Goal: Task Accomplishment & Management: Manage account settings

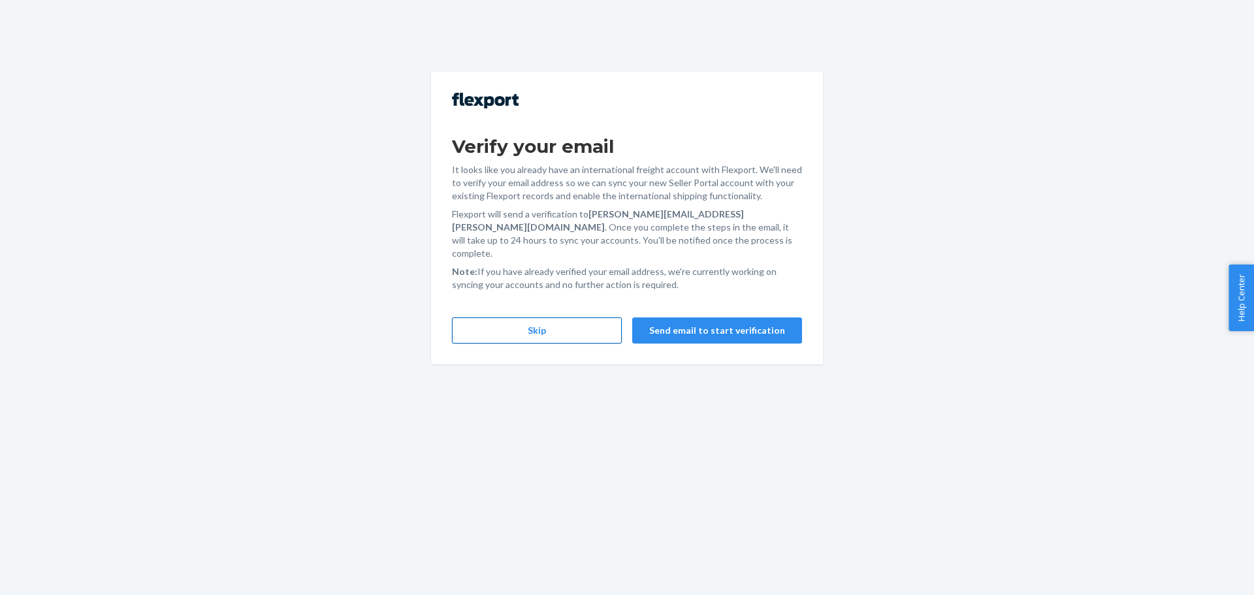
click at [588, 317] on button "Skip" at bounding box center [537, 330] width 170 height 26
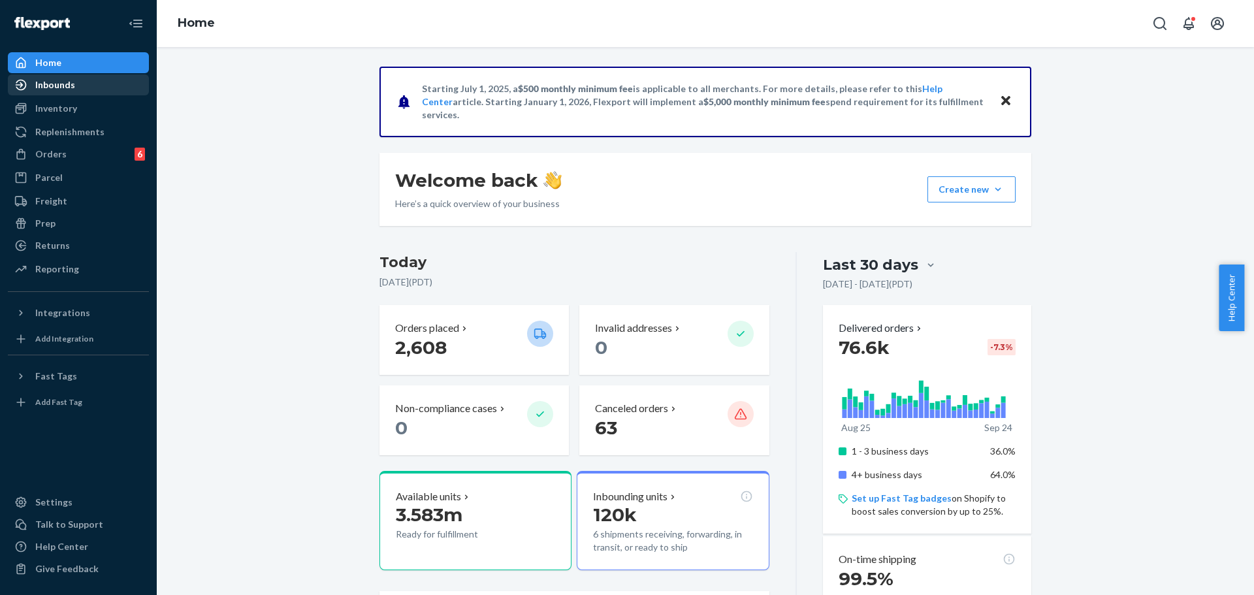
click at [76, 88] on div "Inbounds" at bounding box center [78, 85] width 138 height 18
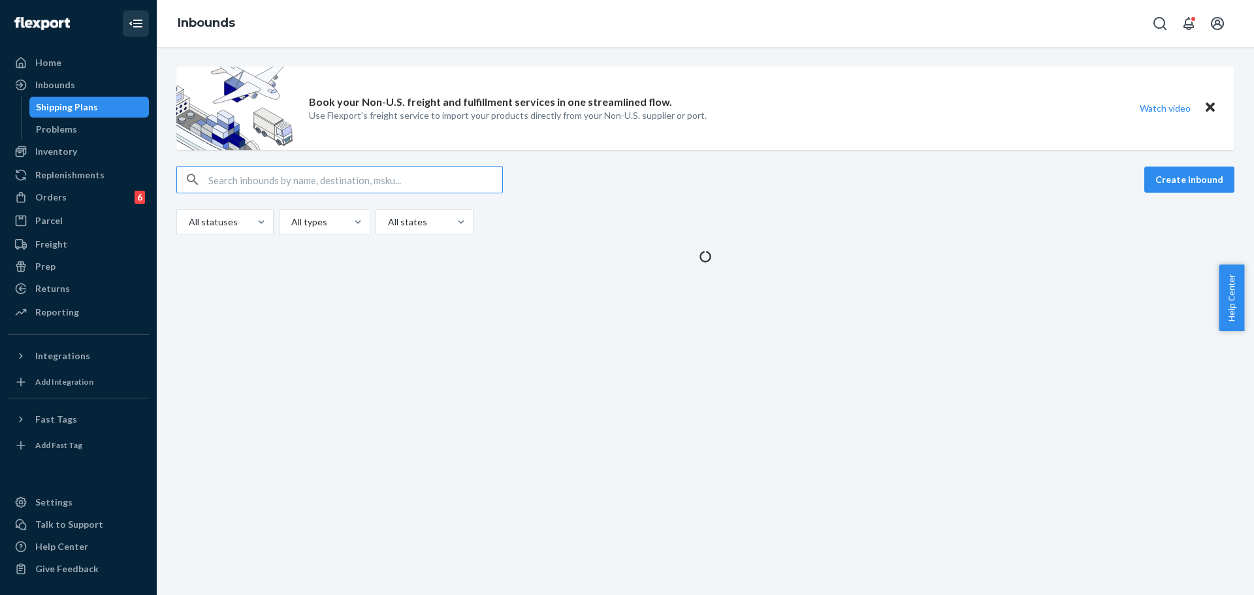
click at [140, 20] on icon "Close Navigation" at bounding box center [137, 24] width 9 height 8
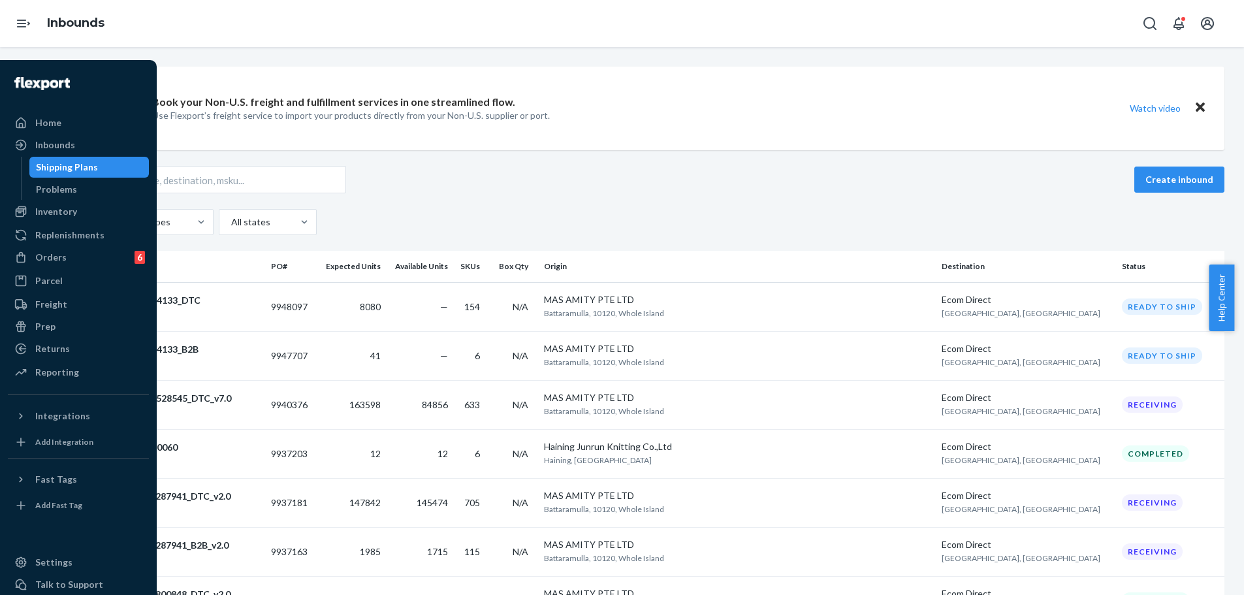
click at [35, 16] on button "Open Navigation" at bounding box center [23, 23] width 26 height 26
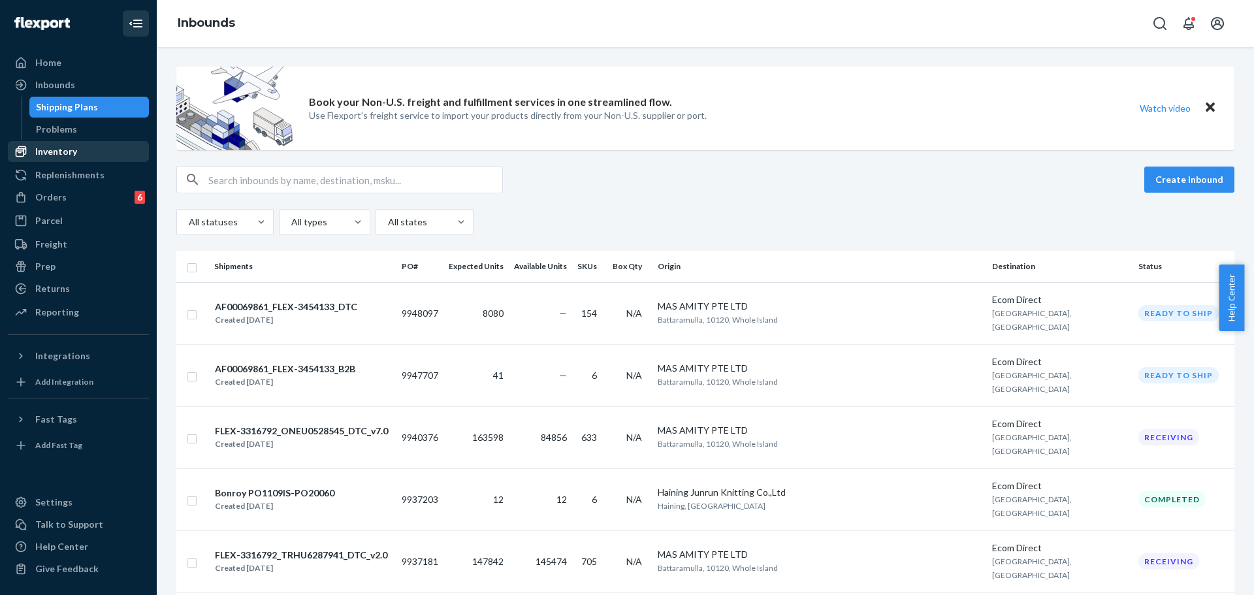
click at [86, 144] on div "Inventory" at bounding box center [78, 151] width 138 height 18
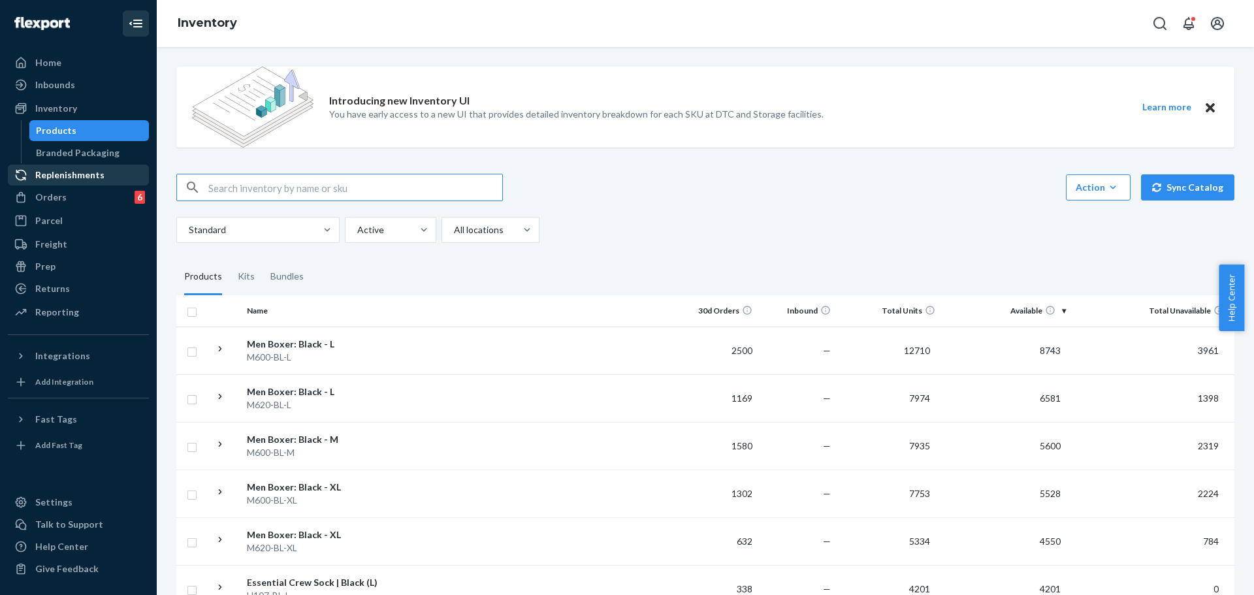
click at [69, 172] on div "Replenishments" at bounding box center [69, 175] width 69 height 13
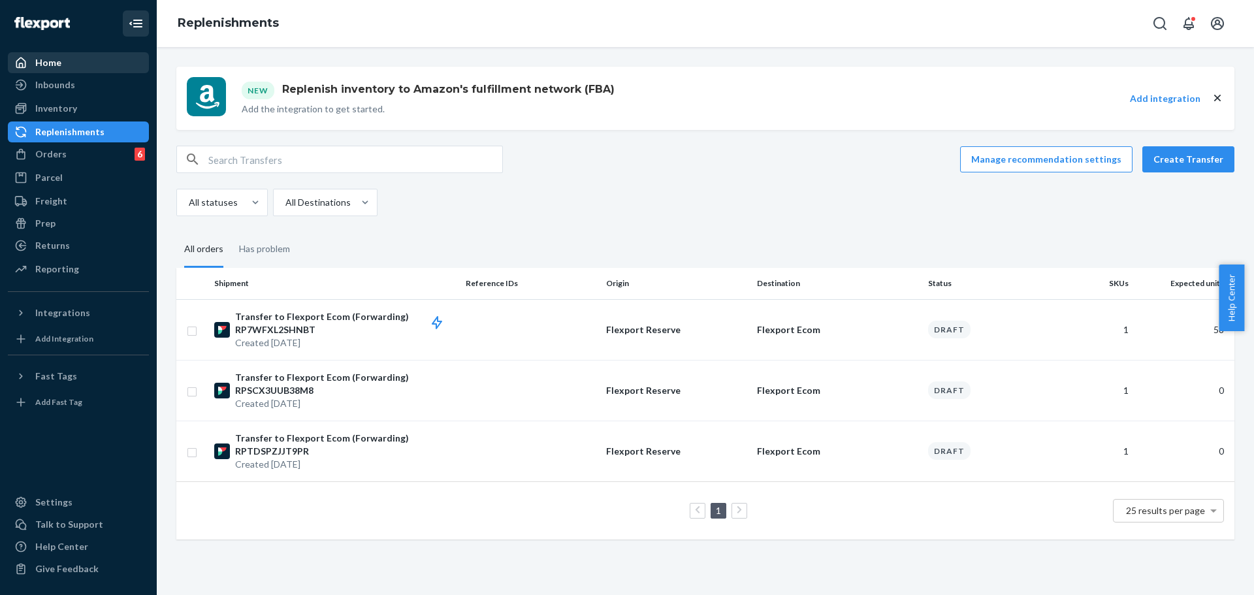
click at [67, 63] on div "Home" at bounding box center [78, 63] width 138 height 18
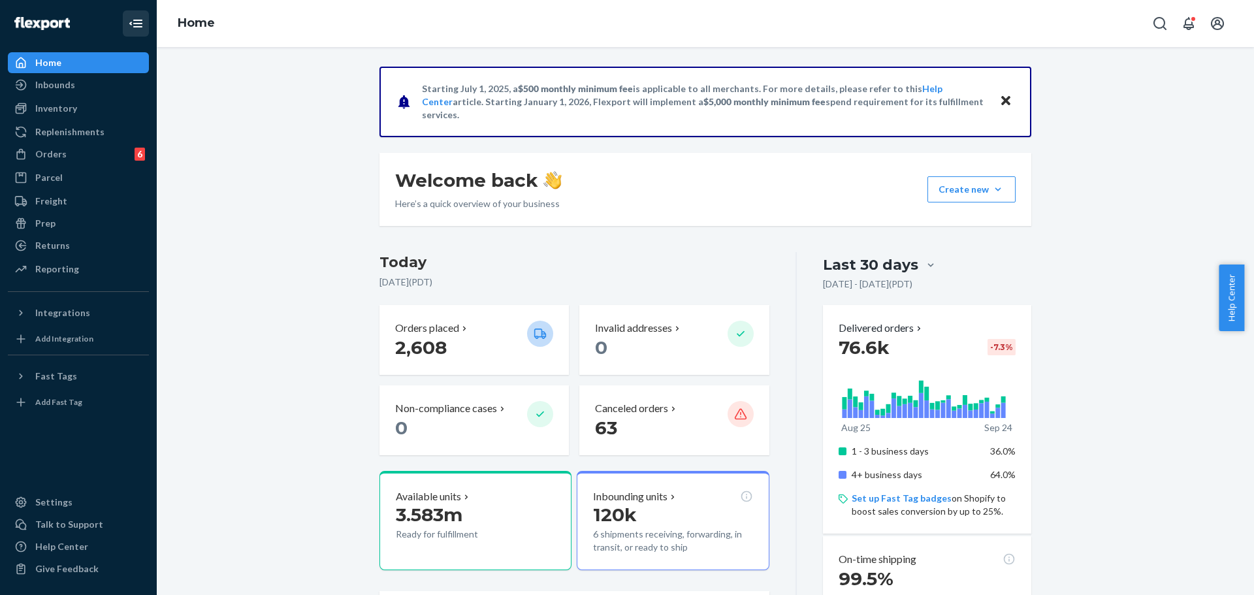
click at [47, 18] on img at bounding box center [42, 23] width 56 height 13
click at [59, 153] on div "Orders" at bounding box center [50, 154] width 31 height 13
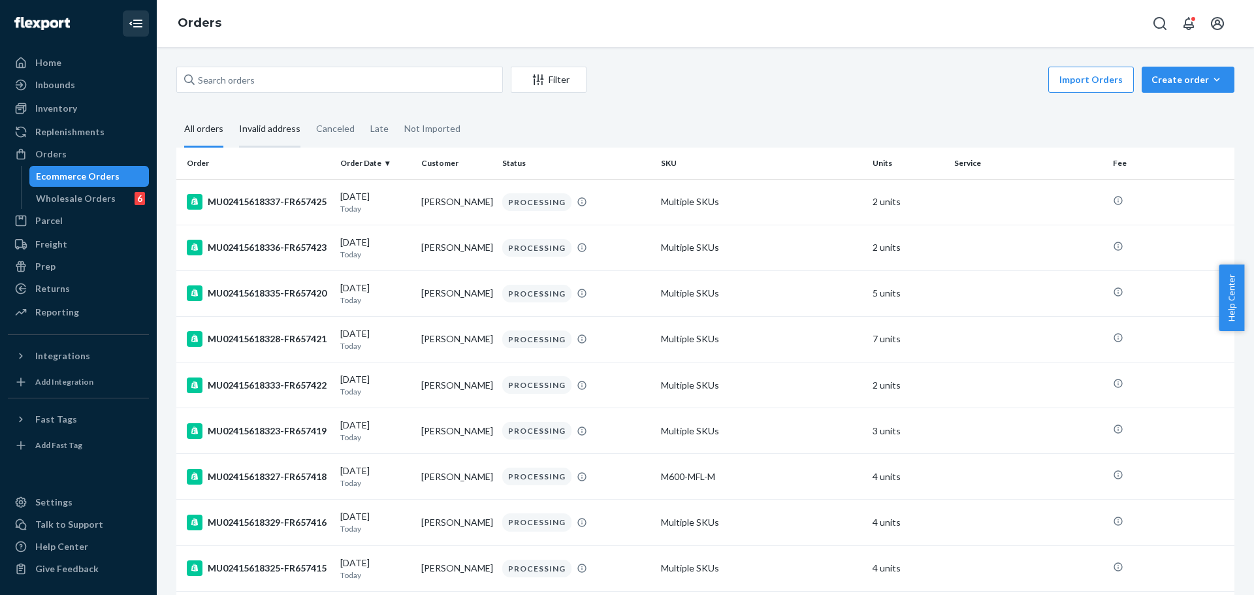
click at [270, 138] on div "Invalid address" at bounding box center [269, 130] width 61 height 36
click at [231, 112] on input "Invalid address" at bounding box center [231, 112] width 0 height 0
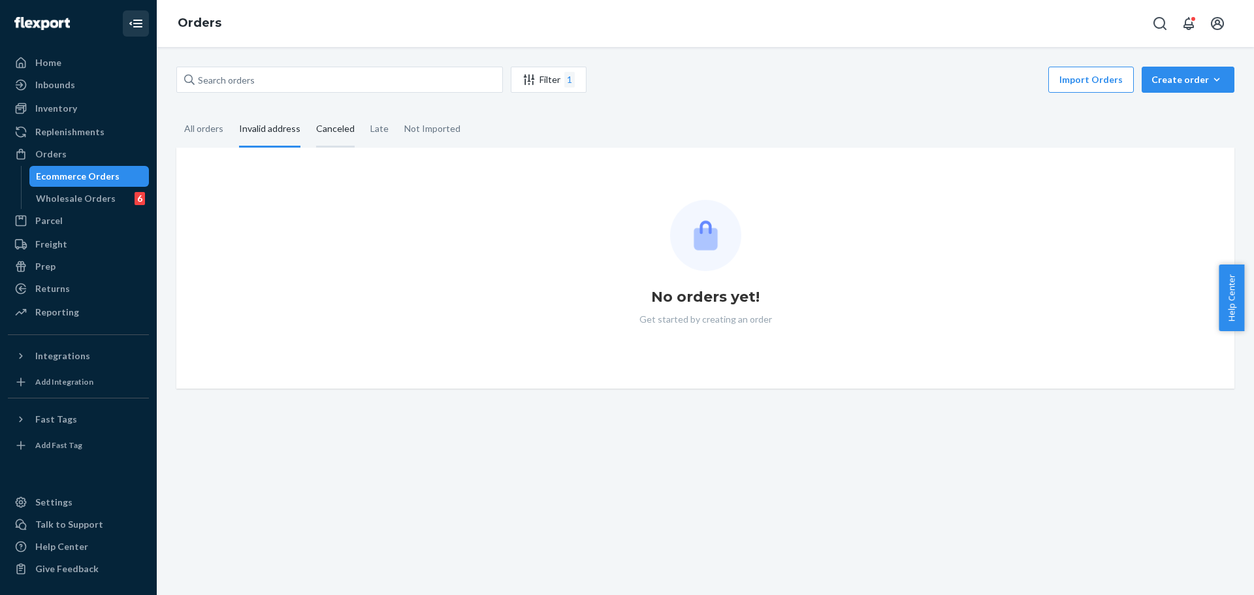
click at [335, 137] on div "Canceled" at bounding box center [335, 130] width 39 height 36
click at [308, 112] on input "Canceled" at bounding box center [308, 112] width 0 height 0
click at [392, 135] on div "Late" at bounding box center [380, 130] width 34 height 36
click at [363, 112] on input "Late" at bounding box center [363, 112] width 0 height 0
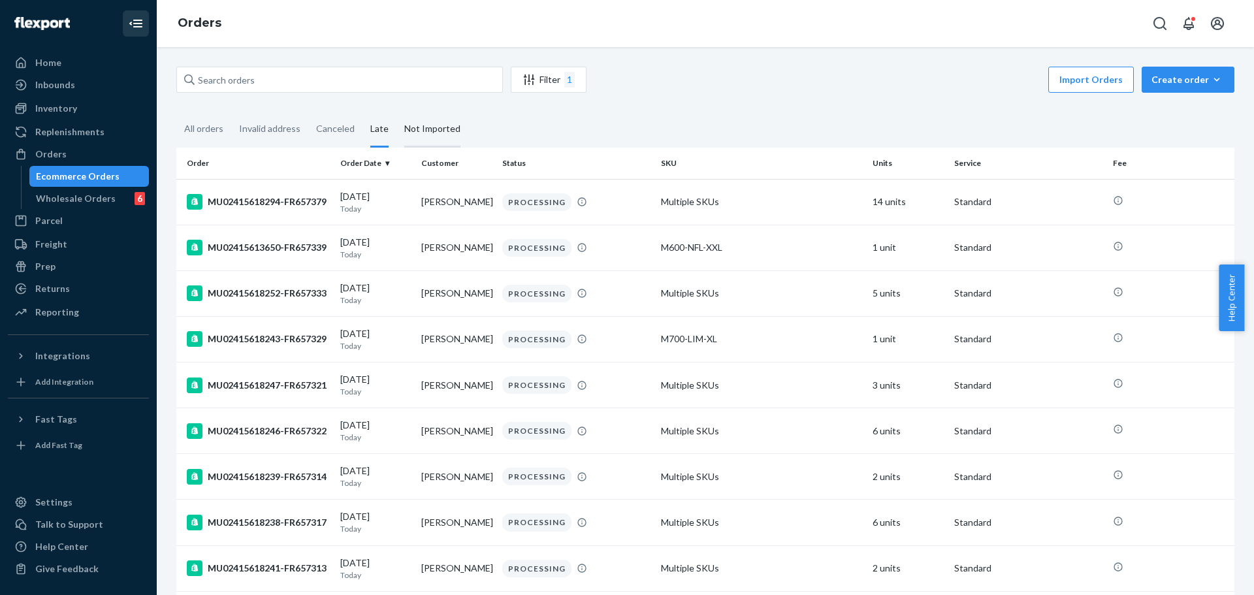
click at [456, 130] on div "Not Imported" at bounding box center [433, 130] width 72 height 36
click at [397, 112] on input "Not Imported" at bounding box center [397, 112] width 0 height 0
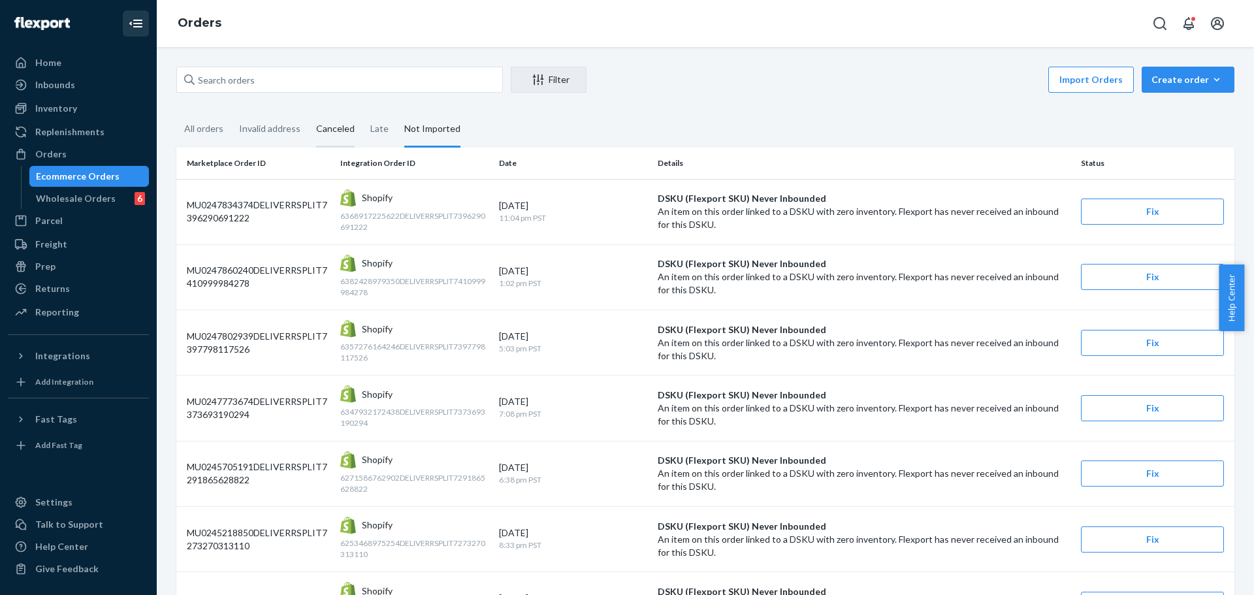
click at [329, 135] on div "Canceled" at bounding box center [335, 130] width 39 height 36
click at [308, 112] on input "Canceled" at bounding box center [308, 112] width 0 height 0
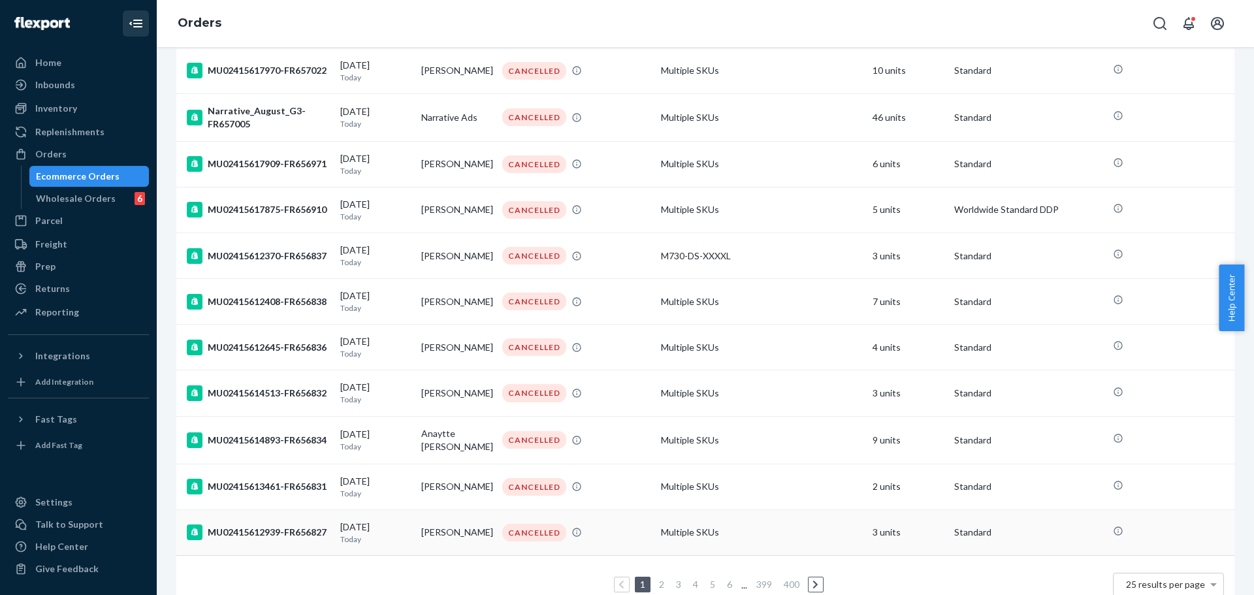
scroll to position [830, 0]
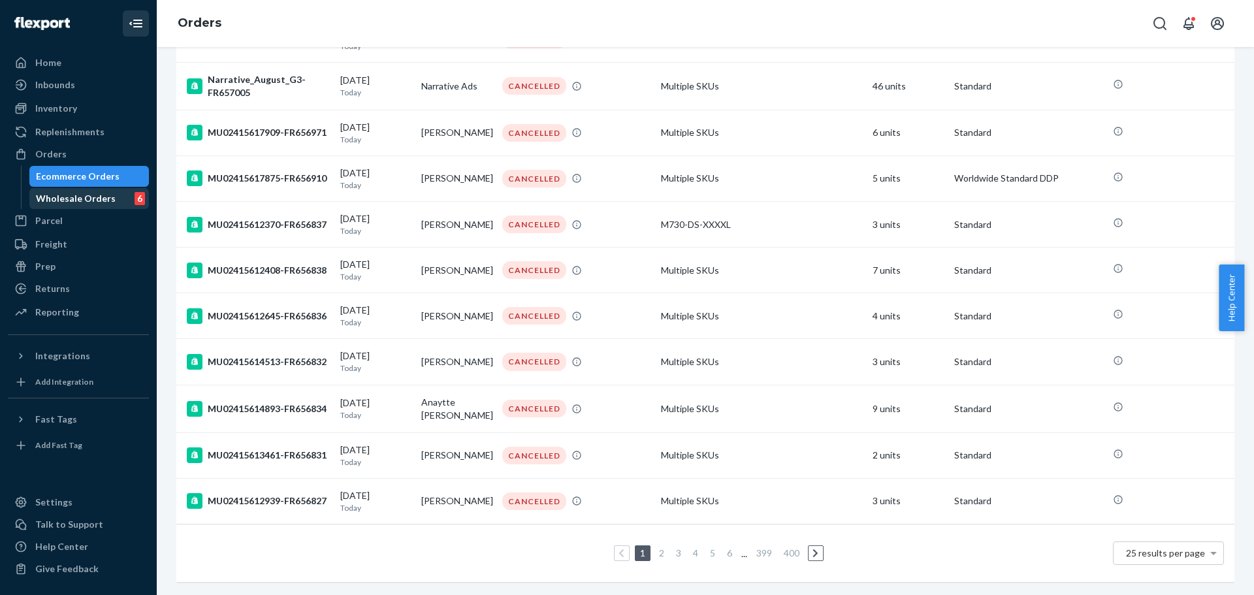
click at [76, 196] on div "Wholesale Orders" at bounding box center [76, 198] width 80 height 13
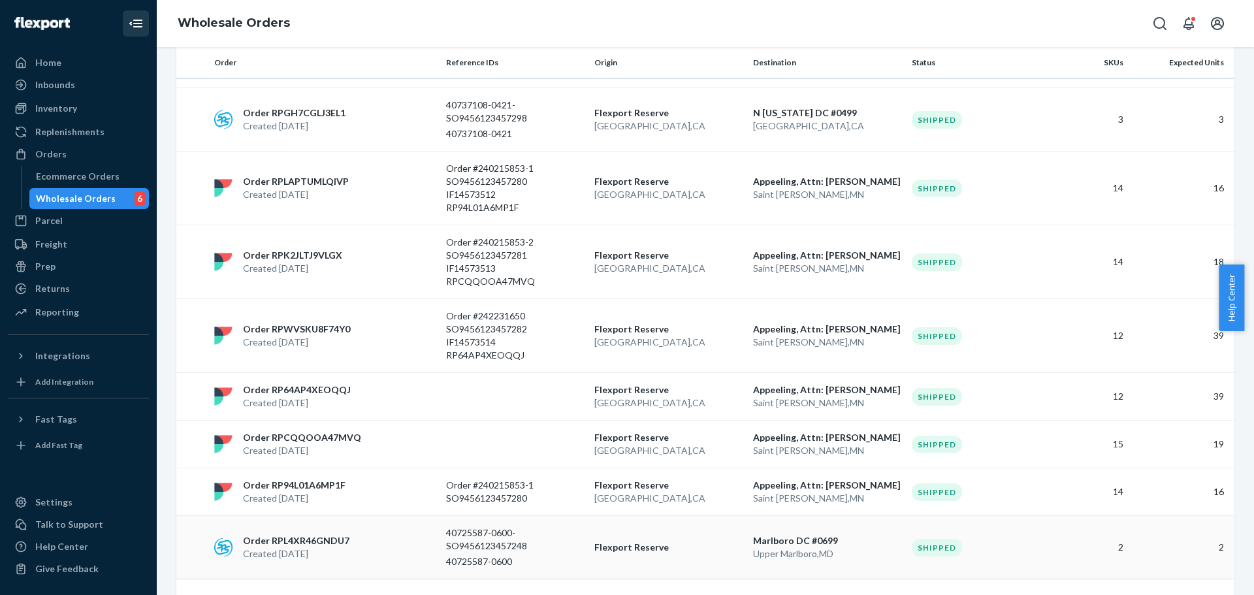
scroll to position [1265, 0]
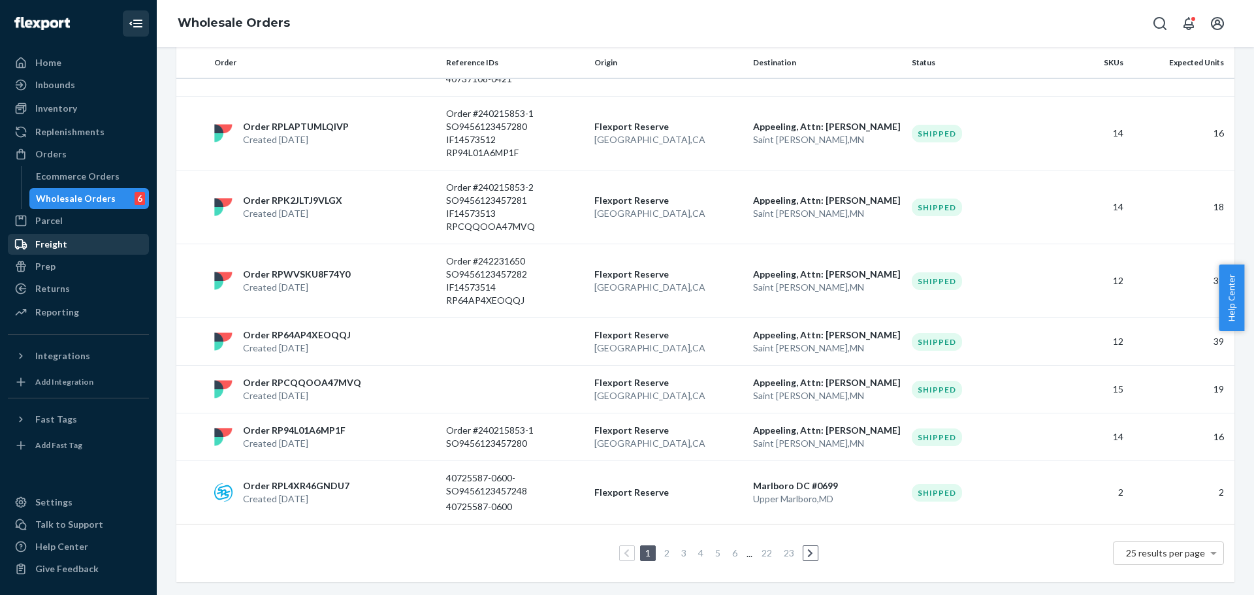
click at [84, 241] on div "Freight" at bounding box center [78, 244] width 138 height 18
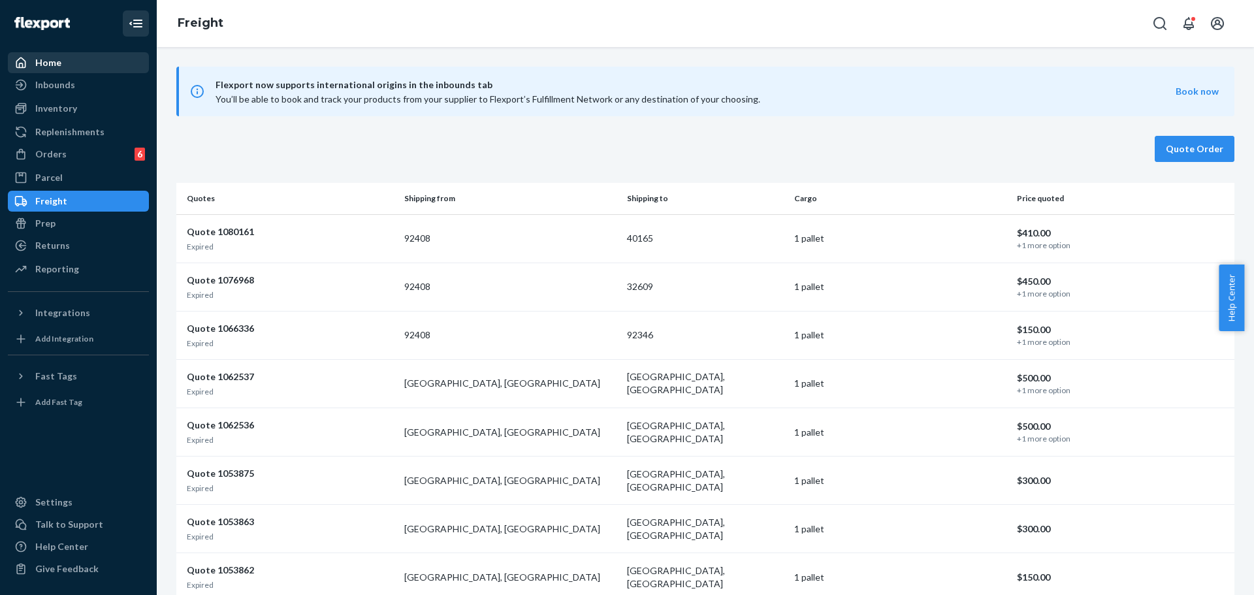
click at [101, 73] on link "Home" at bounding box center [78, 62] width 141 height 21
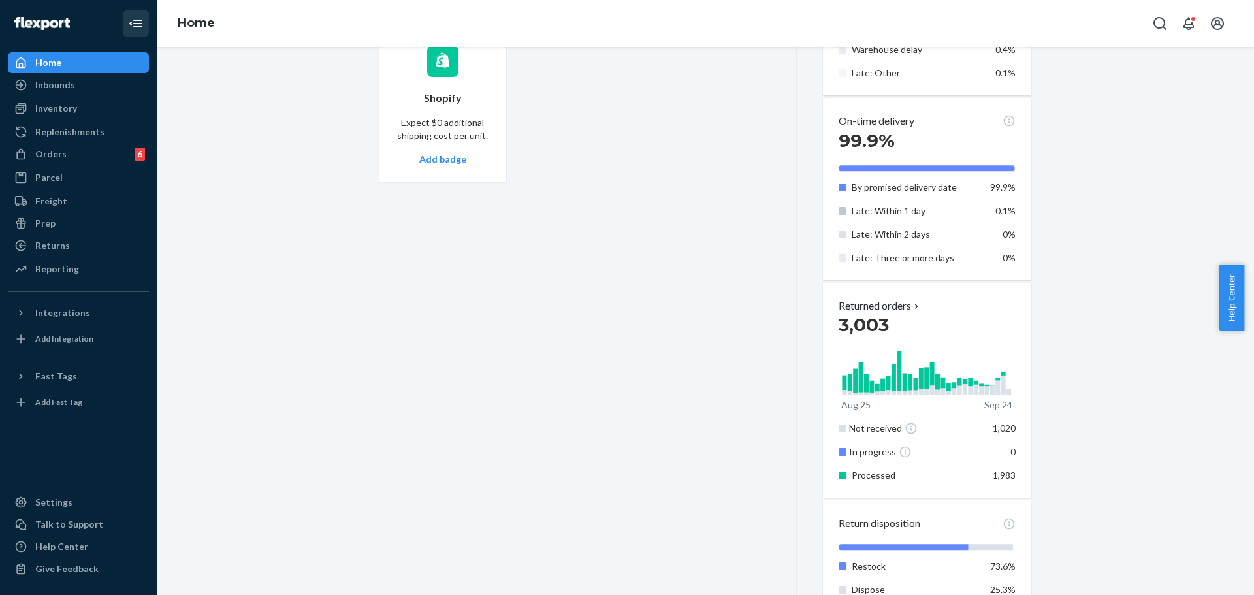
scroll to position [690, 0]
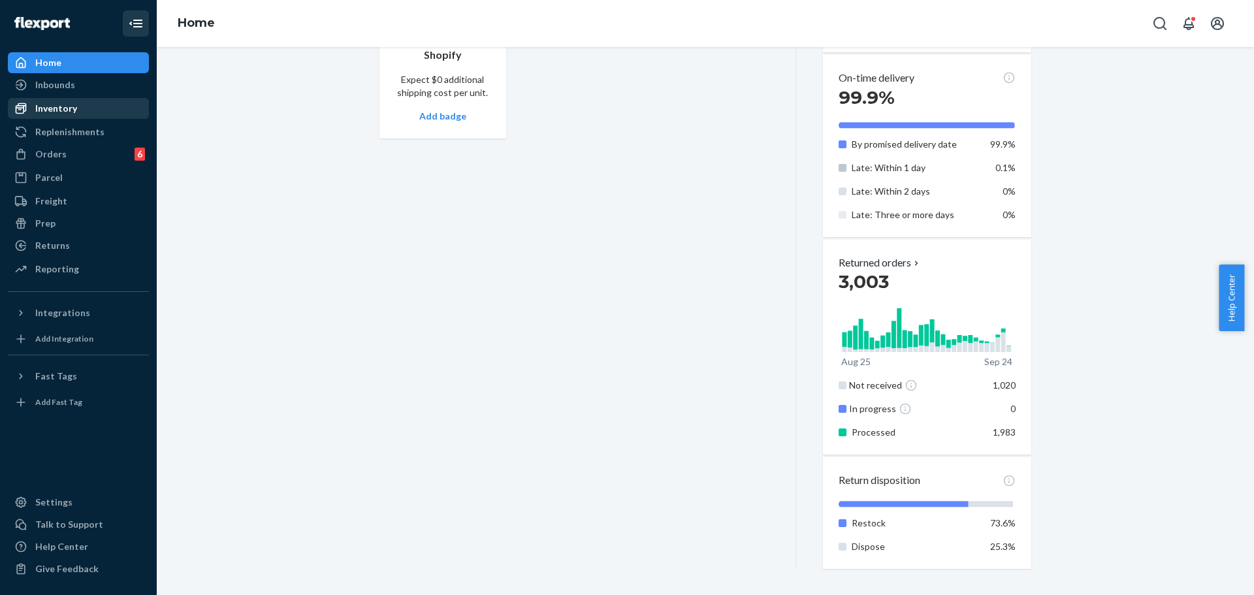
click at [112, 107] on div "Inventory" at bounding box center [78, 108] width 138 height 18
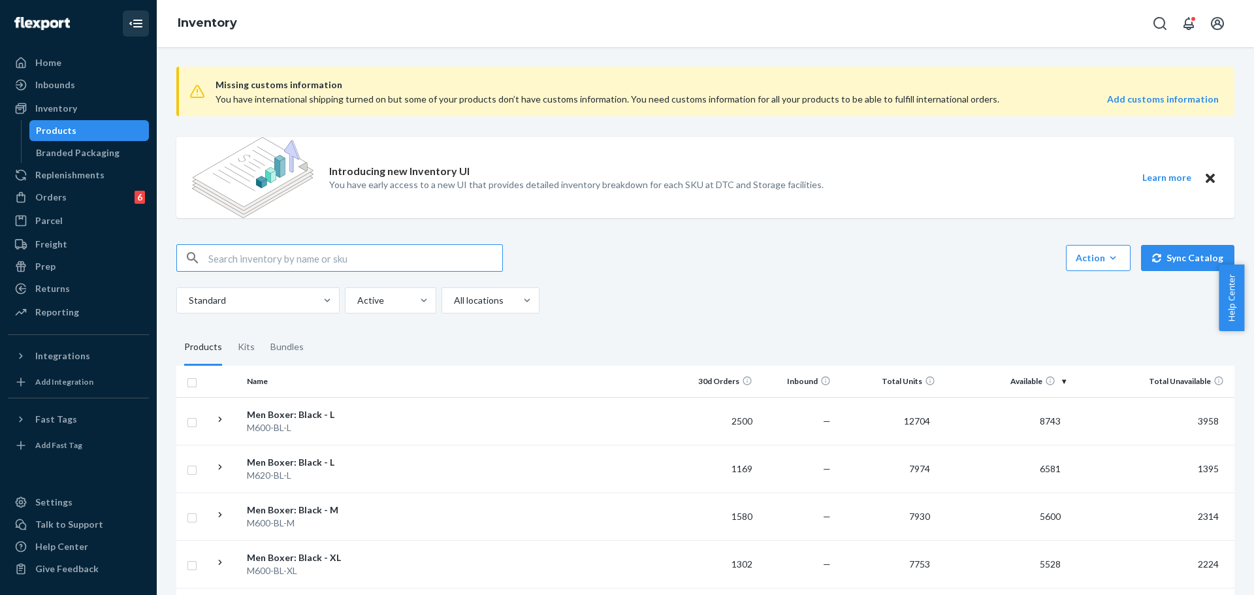
click at [375, 255] on input "text" at bounding box center [355, 258] width 294 height 26
drag, startPoint x: 1045, startPoint y: 340, endPoint x: 990, endPoint y: 346, distance: 55.9
click at [1045, 340] on fieldset "Products Kits Bundles" at bounding box center [705, 347] width 1058 height 37
click at [300, 260] on input "text" at bounding box center [355, 258] width 294 height 26
paste input "KB600-KGLU/BL/KGLM-10"
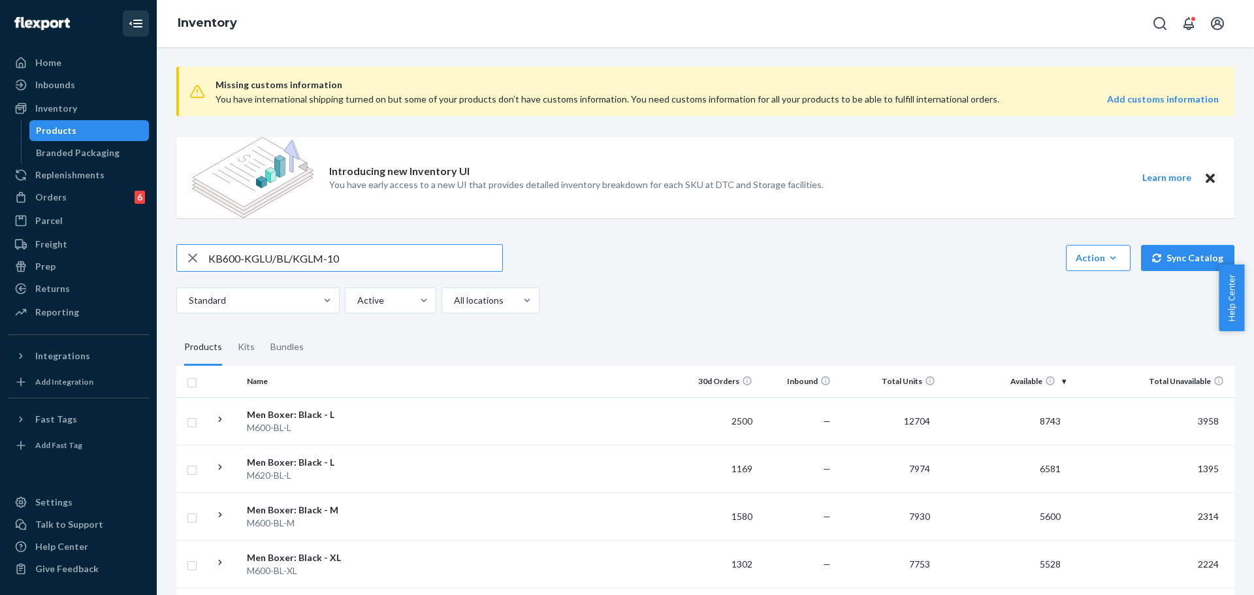
type input "KB600-KGLU/BL/KGLM-10"
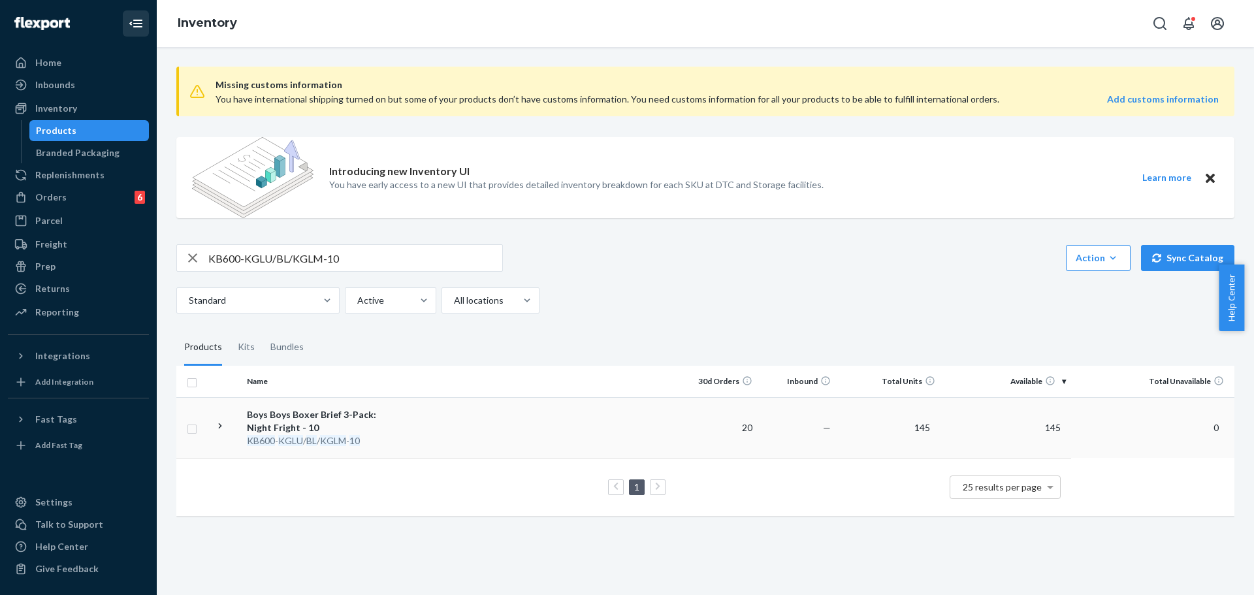
click at [386, 413] on td "Boys Boys Boxer Brief 3-Pack: Night Fright - 10 KB600 - KGLU / BL / KGLM - 10" at bounding box center [315, 427] width 147 height 61
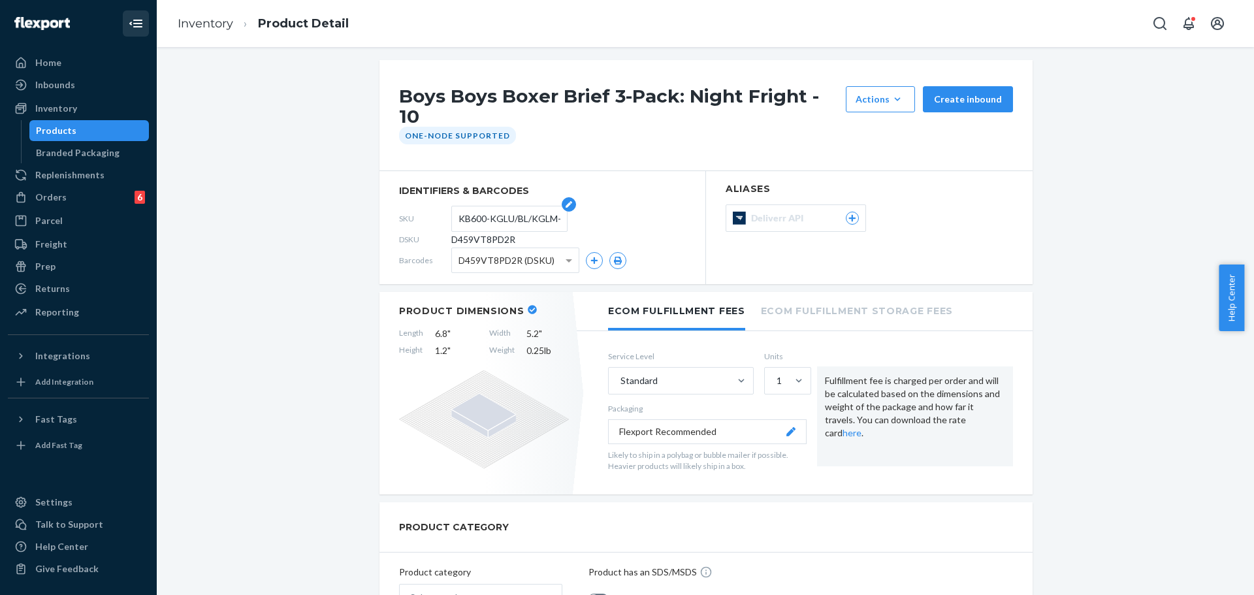
scroll to position [88, 0]
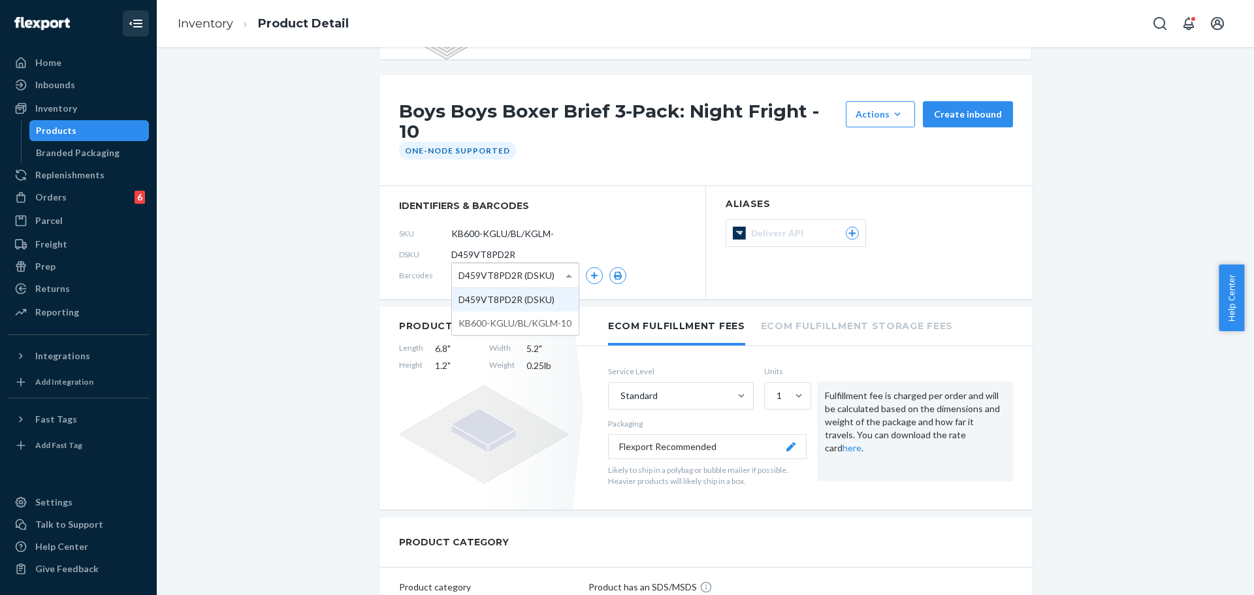
click at [513, 265] on span "D459VT8PD2R (DSKU)" at bounding box center [507, 276] width 96 height 22
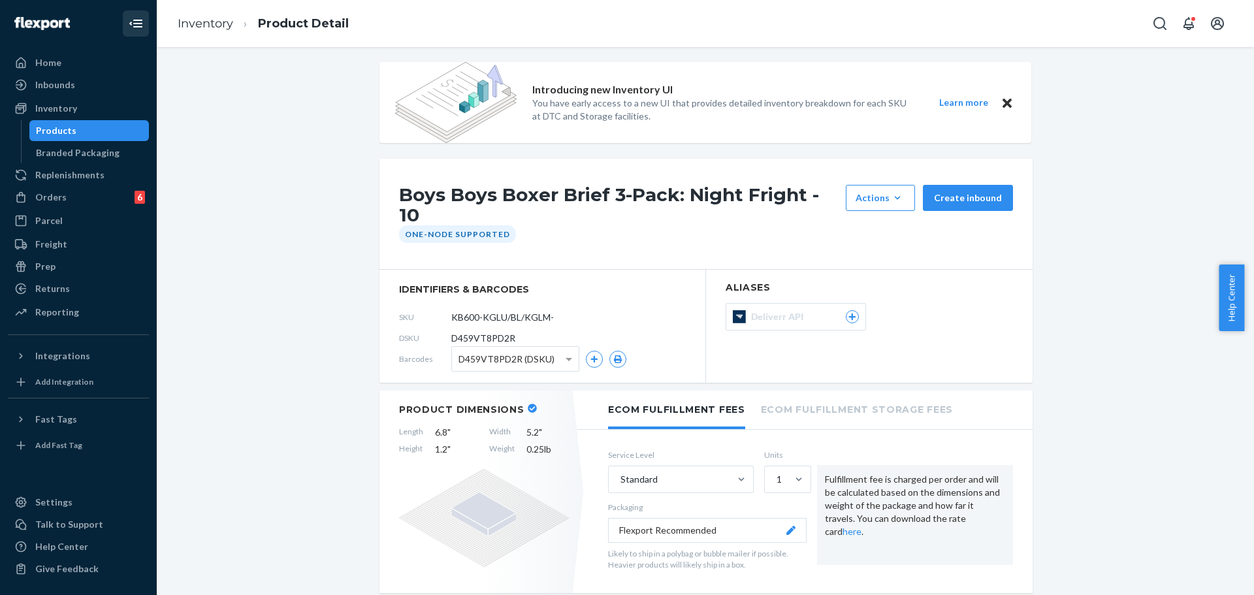
scroll to position [0, 0]
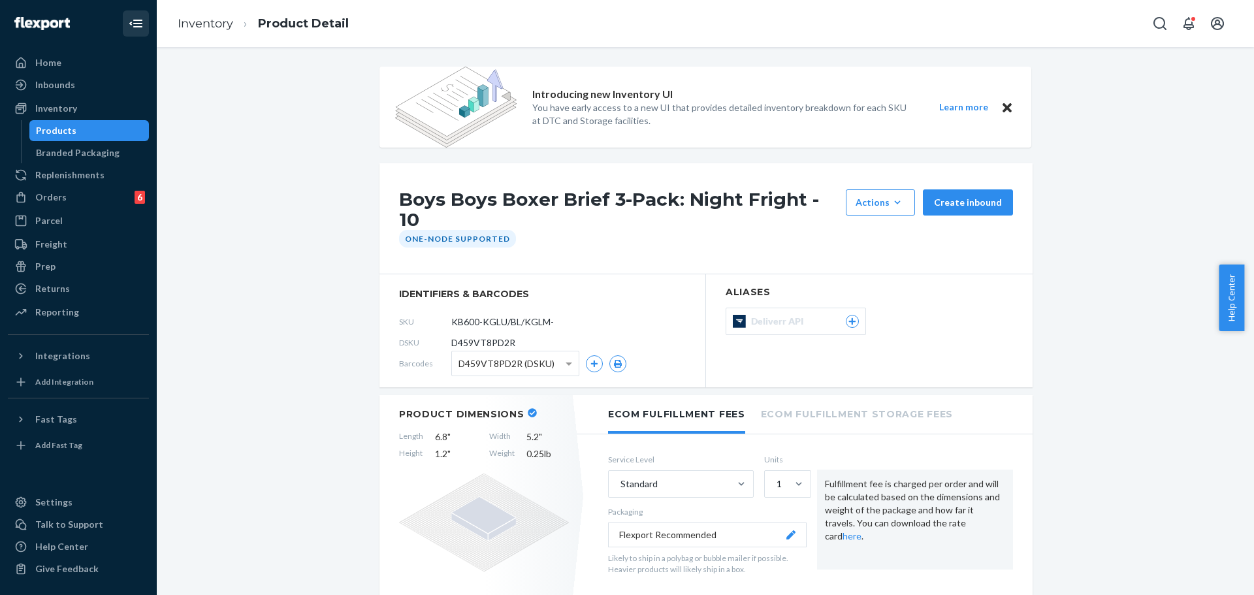
click at [93, 46] on div at bounding box center [78, 23] width 141 height 47
click at [88, 67] on div "Home" at bounding box center [78, 63] width 138 height 18
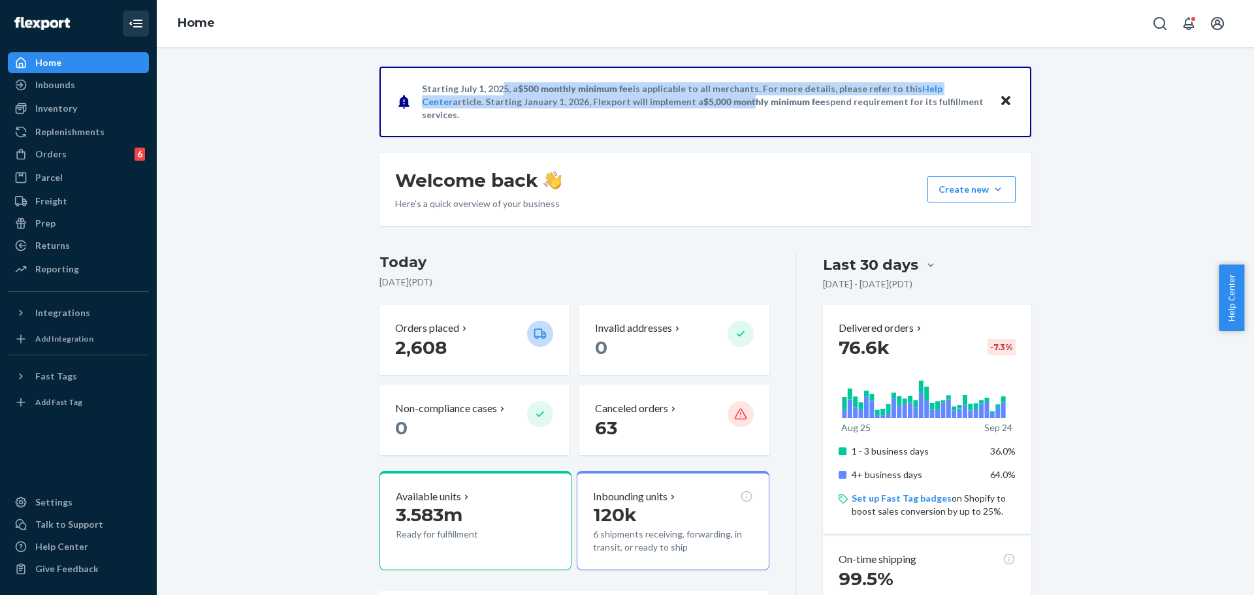
drag, startPoint x: 679, startPoint y: 105, endPoint x: 495, endPoint y: 99, distance: 183.6
click at [495, 99] on p "Starting [DATE], a $500 monthly minimum fee is applicable to all merchants. For…" at bounding box center [704, 101] width 565 height 39
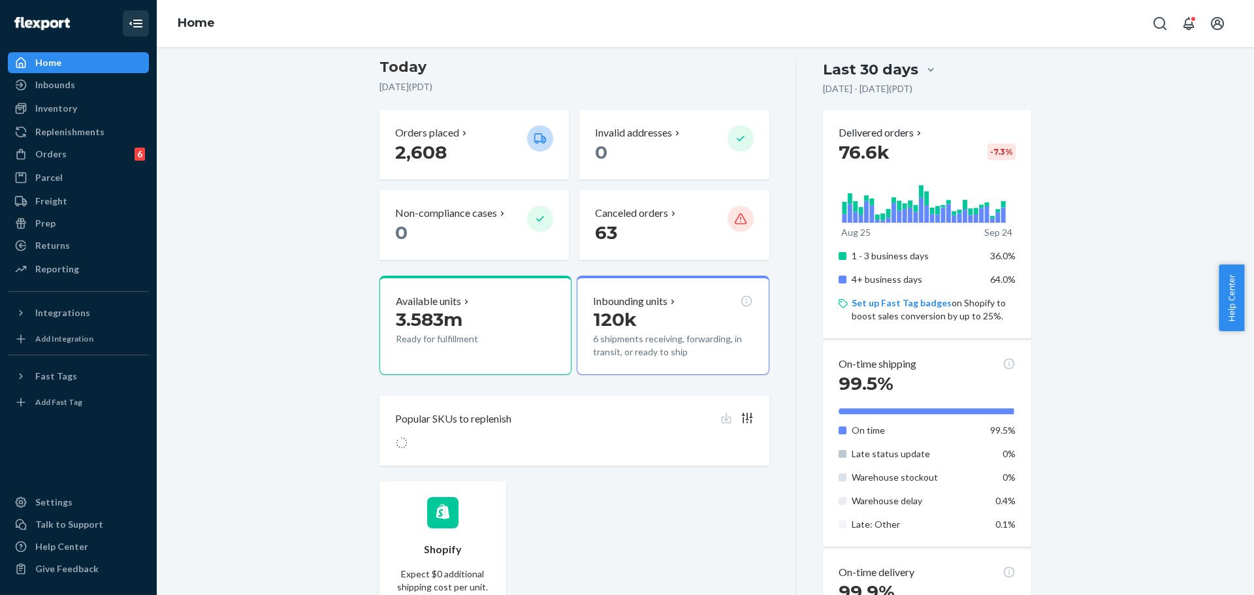
scroll to position [130, 0]
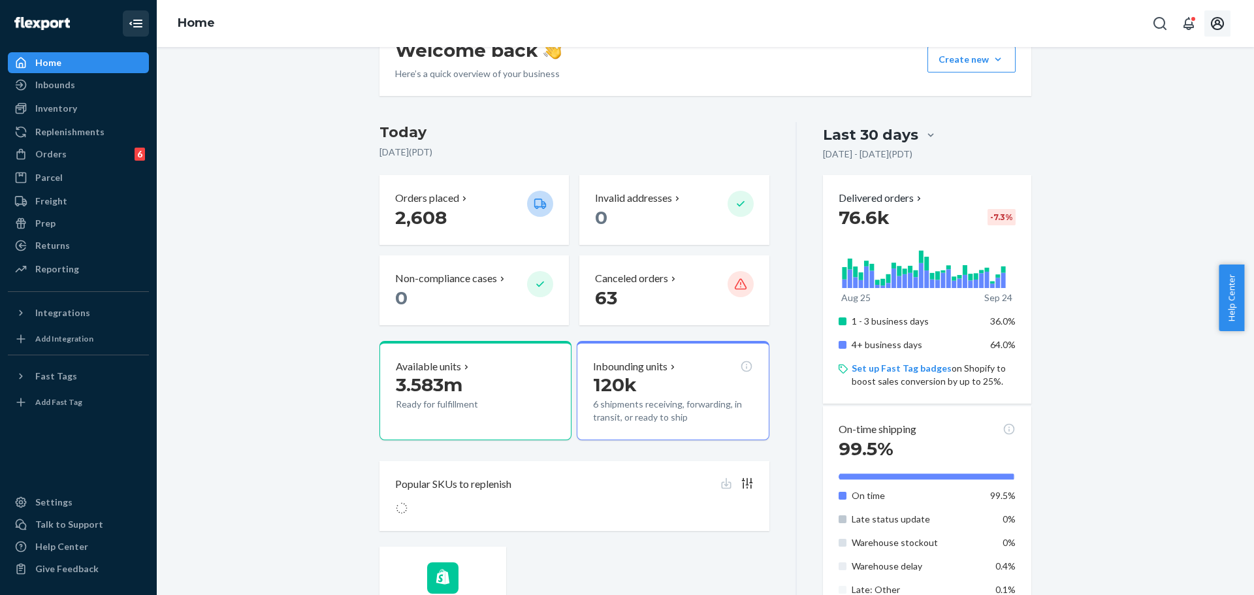
click at [1224, 22] on icon "Open account menu" at bounding box center [1218, 24] width 16 height 16
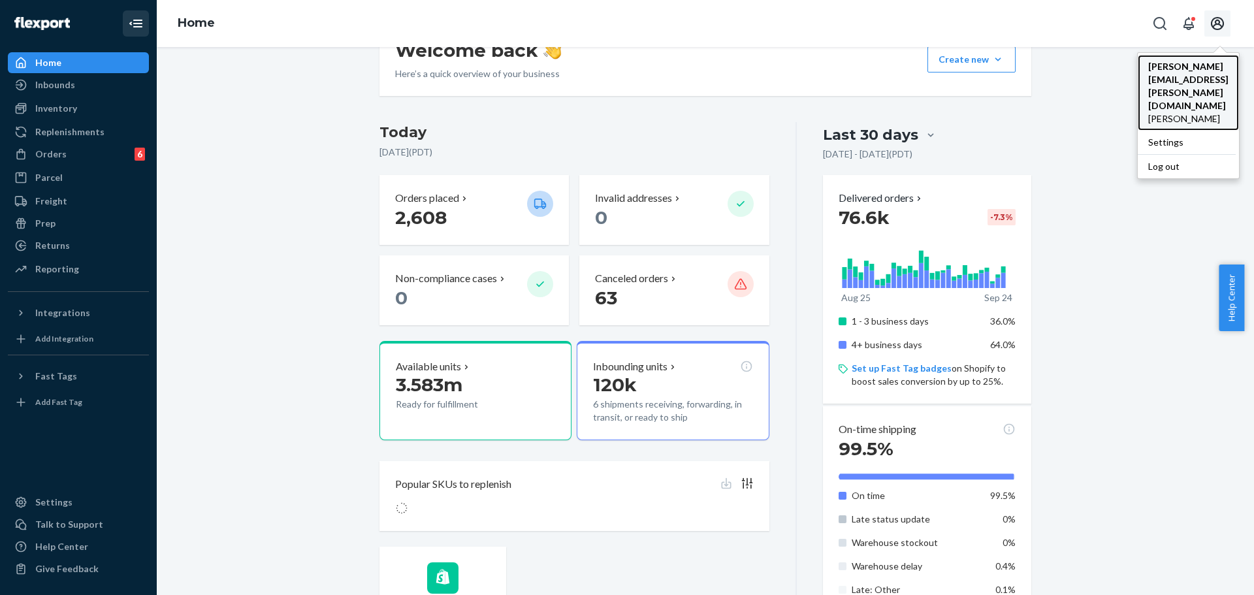
click at [1148, 112] on span "[PERSON_NAME]" at bounding box center [1188, 118] width 80 height 13
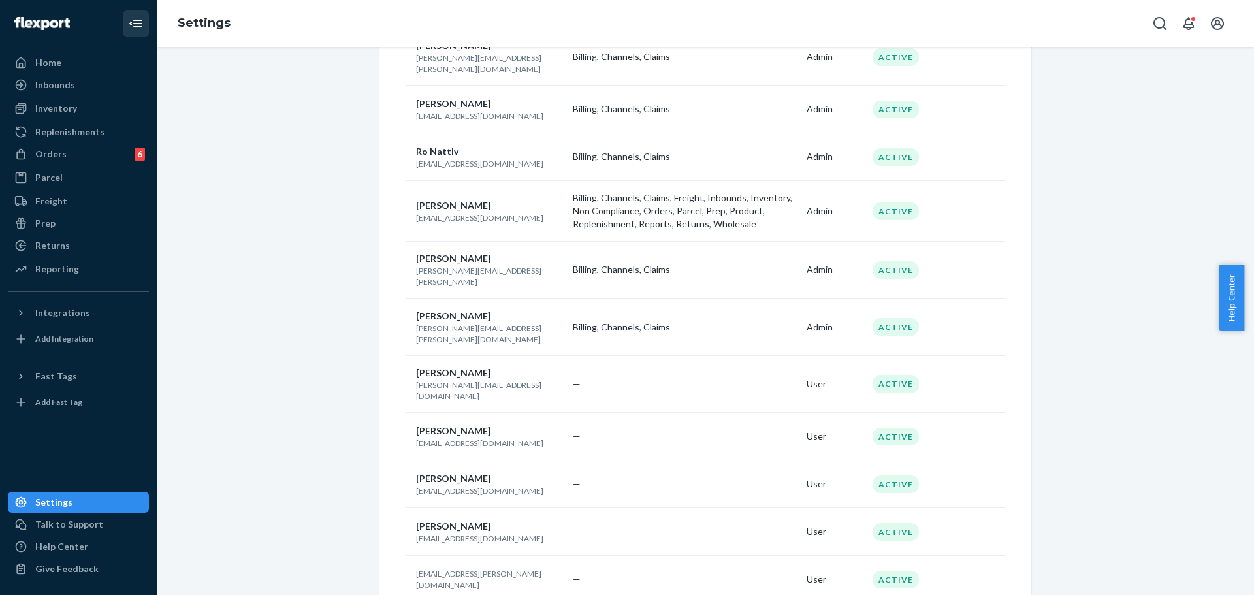
scroll to position [588, 0]
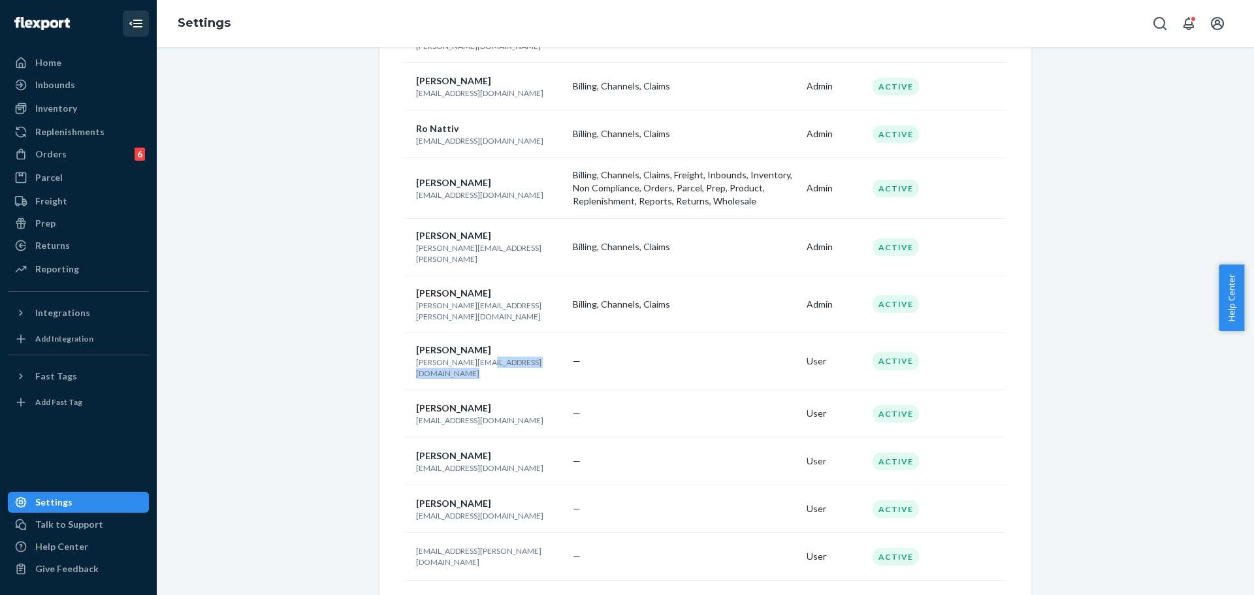
drag, startPoint x: 477, startPoint y: 323, endPoint x: 565, endPoint y: 327, distance: 88.2
click at [565, 332] on tr "[PERSON_NAME] [PERSON_NAME][EMAIL_ADDRESS][DOMAIN_NAME] — User Active" at bounding box center [706, 360] width 600 height 57
drag, startPoint x: 565, startPoint y: 327, endPoint x: 544, endPoint y: 336, distance: 22.8
click at [568, 332] on td "—" at bounding box center [685, 360] width 234 height 57
click at [541, 390] on td "[PERSON_NAME] Llerin [EMAIL_ADDRESS][DOMAIN_NAME]" at bounding box center [487, 414] width 162 height 48
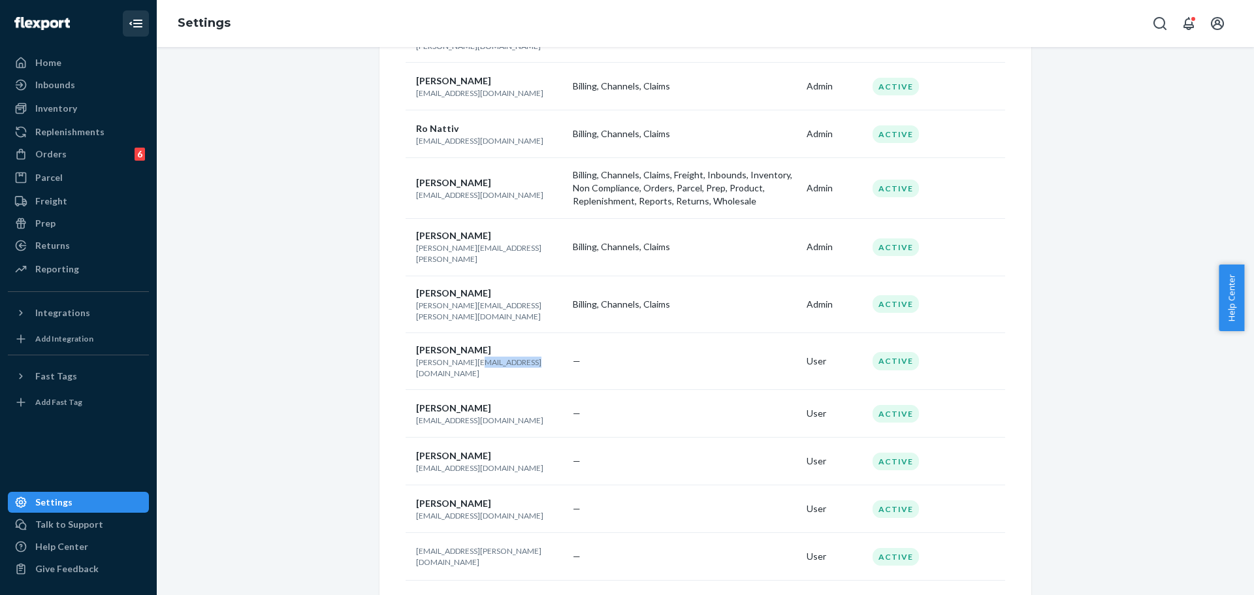
drag, startPoint x: 545, startPoint y: 312, endPoint x: 471, endPoint y: 321, distance: 74.9
click at [471, 357] on p "[PERSON_NAME][EMAIL_ADDRESS][DOMAIN_NAME]" at bounding box center [489, 368] width 146 height 22
click at [488, 357] on p "[PERSON_NAME][EMAIL_ADDRESS][DOMAIN_NAME]" at bounding box center [489, 368] width 146 height 22
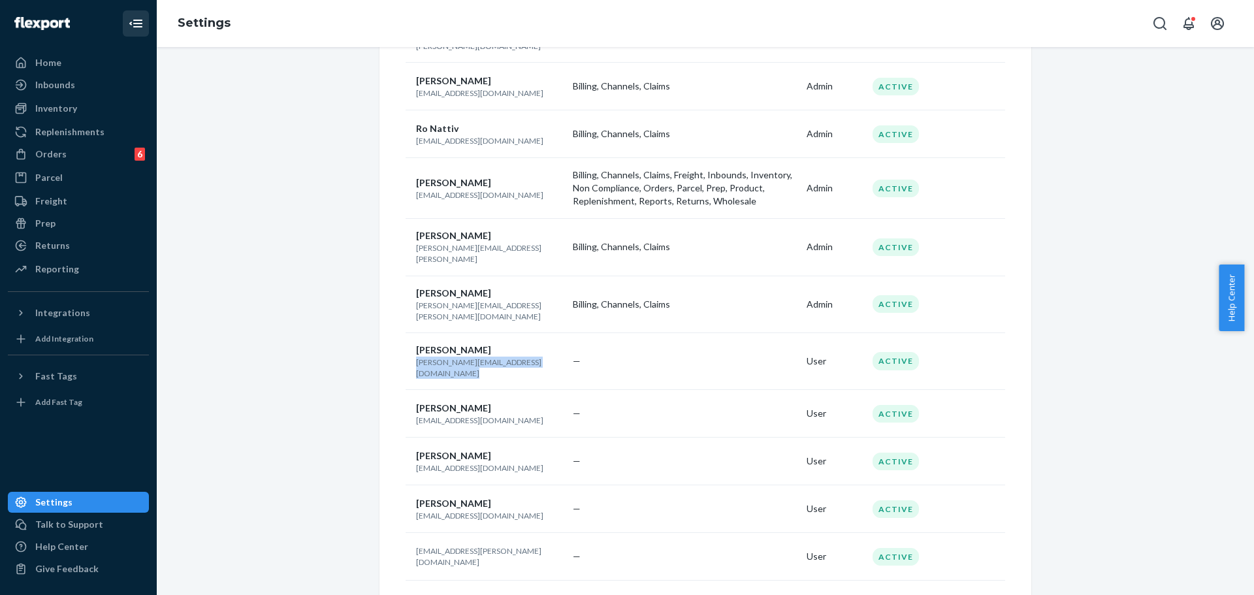
click at [488, 357] on p "[PERSON_NAME][EMAIL_ADDRESS][DOMAIN_NAME]" at bounding box center [489, 368] width 146 height 22
drag, startPoint x: 473, startPoint y: 321, endPoint x: 532, endPoint y: 319, distance: 58.8
click at [532, 357] on p "[PERSON_NAME][EMAIL_ADDRESS][DOMAIN_NAME]" at bounding box center [489, 368] width 146 height 22
click at [519, 357] on p "[PERSON_NAME][EMAIL_ADDRESS][DOMAIN_NAME]" at bounding box center [489, 368] width 146 height 22
drag, startPoint x: 525, startPoint y: 315, endPoint x: 469, endPoint y: 321, distance: 56.6
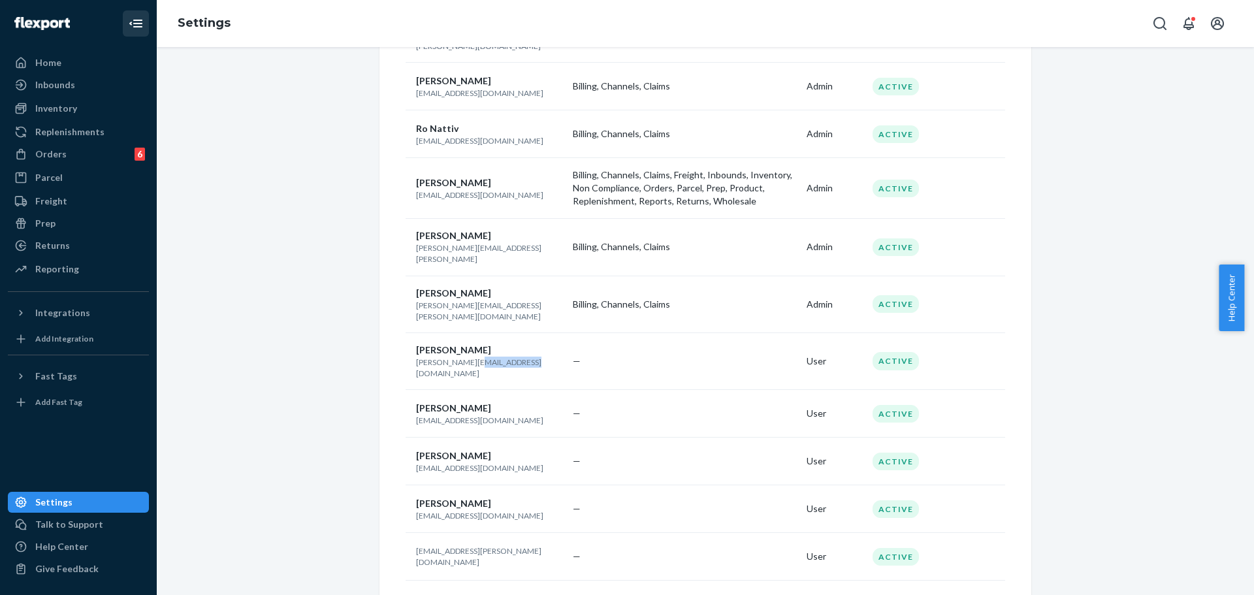
click at [469, 357] on p "[PERSON_NAME][EMAIL_ADDRESS][DOMAIN_NAME]" at bounding box center [489, 368] width 146 height 22
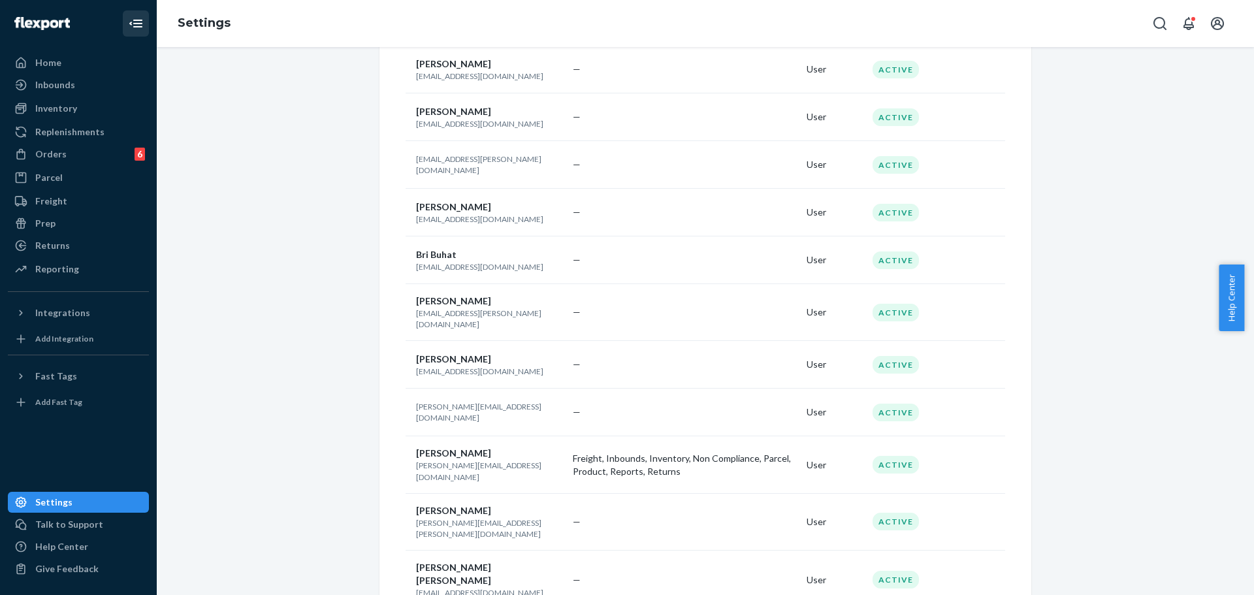
scroll to position [1437, 0]
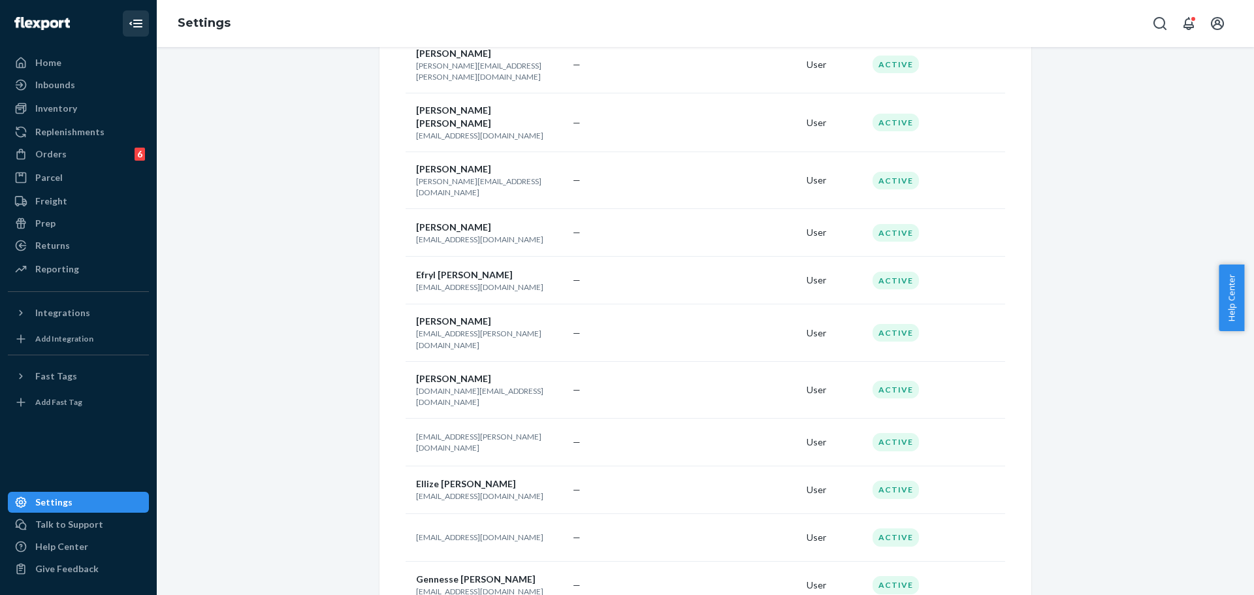
copy p "[DOMAIN_NAME]"
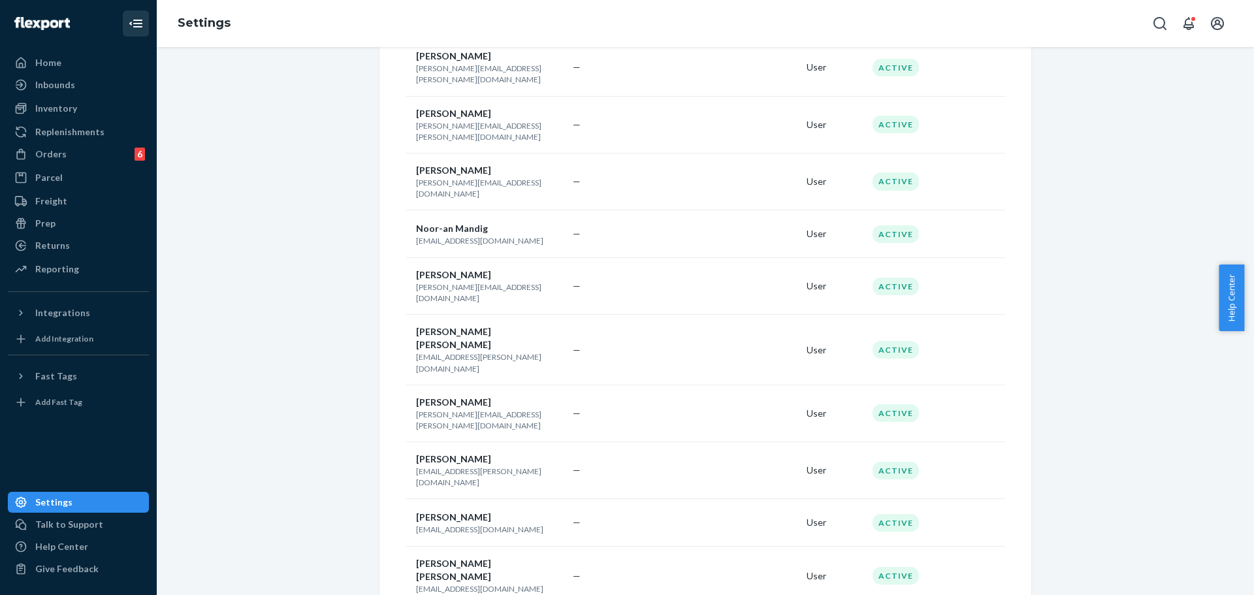
scroll to position [3527, 0]
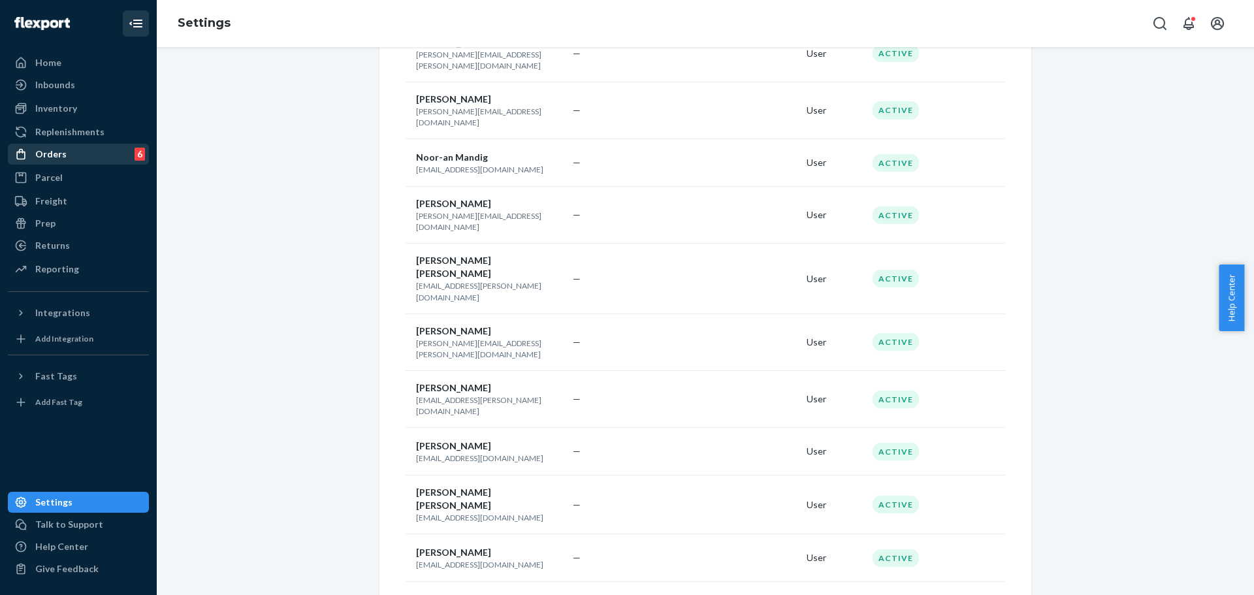
click at [80, 160] on div "Orders 6" at bounding box center [78, 154] width 138 height 18
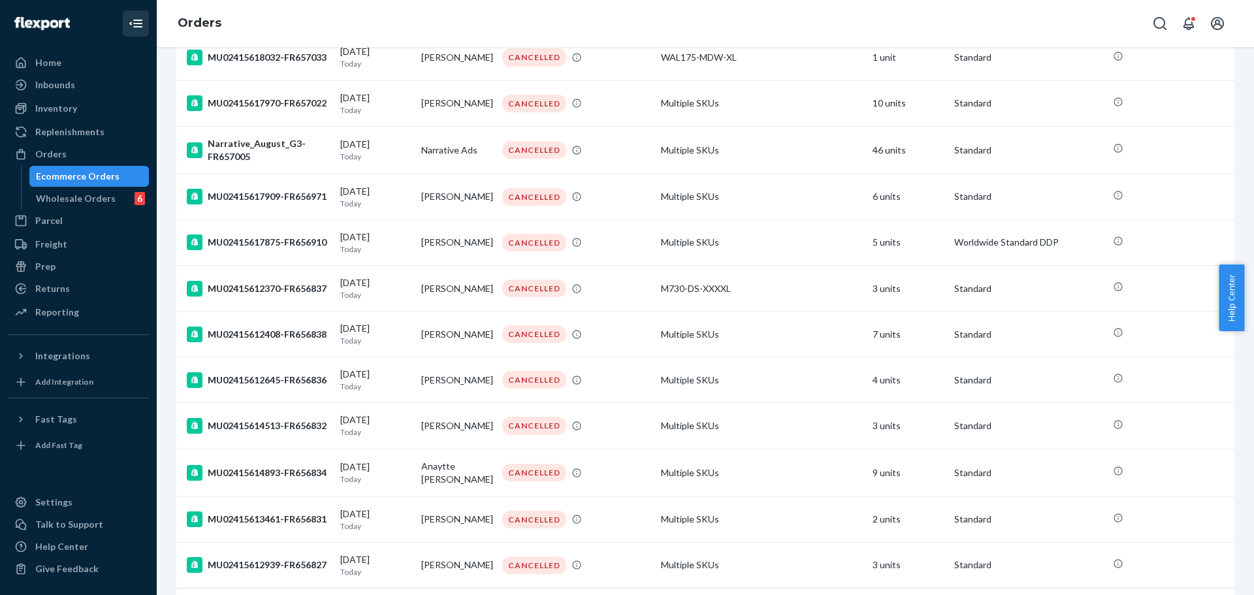
scroll to position [830, 0]
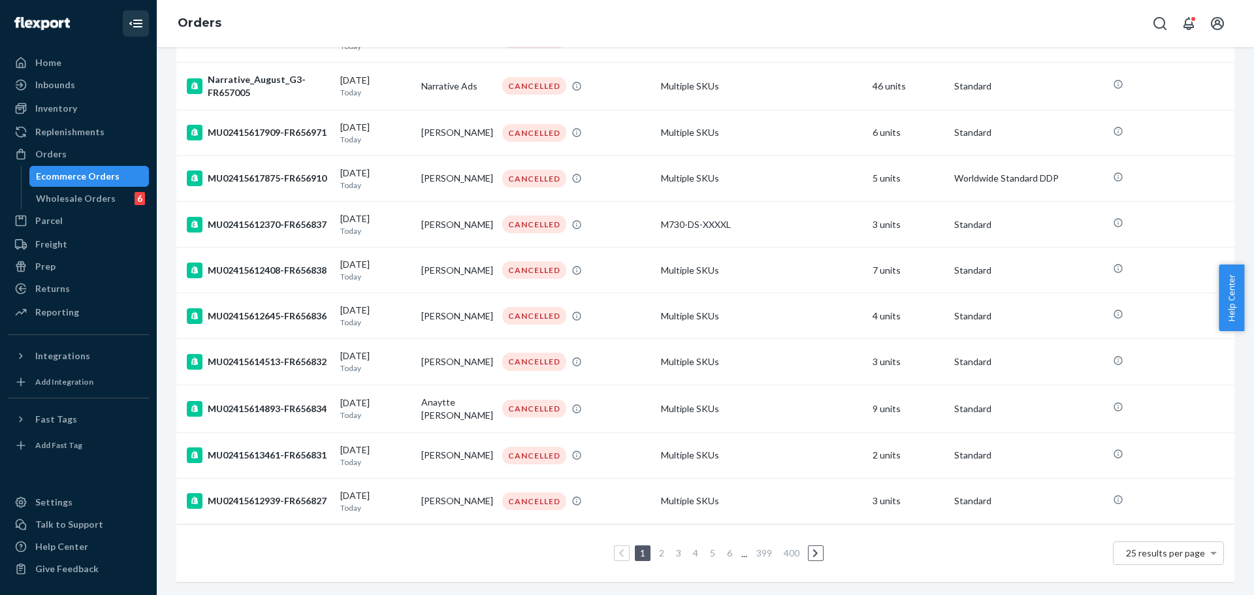
click at [658, 547] on link "2" at bounding box center [661, 552] width 10 height 11
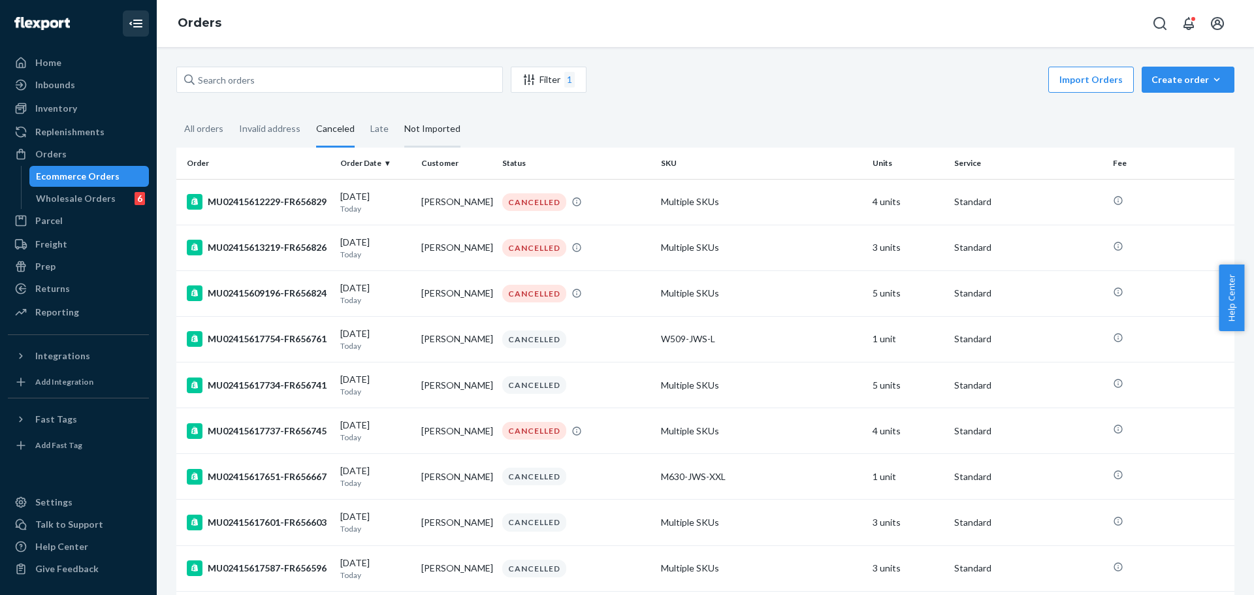
click at [421, 141] on div "Not Imported" at bounding box center [432, 130] width 56 height 36
click at [397, 112] on input "Not Imported" at bounding box center [397, 112] width 0 height 0
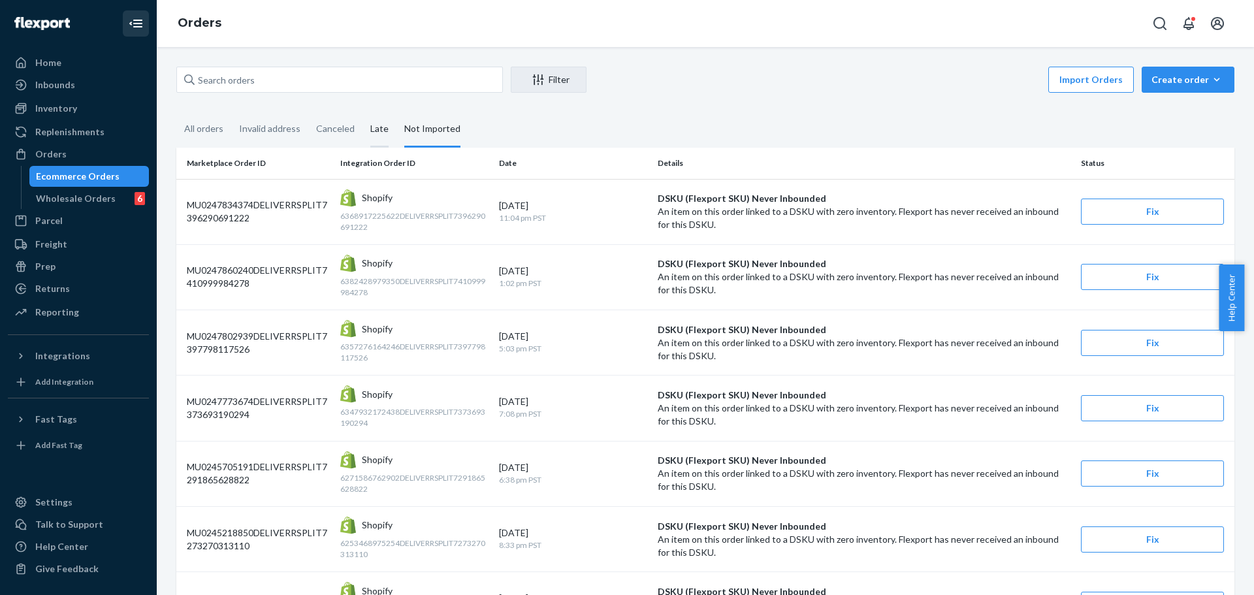
click at [376, 140] on div "Late" at bounding box center [379, 130] width 18 height 36
click at [363, 112] on input "Late" at bounding box center [363, 112] width 0 height 0
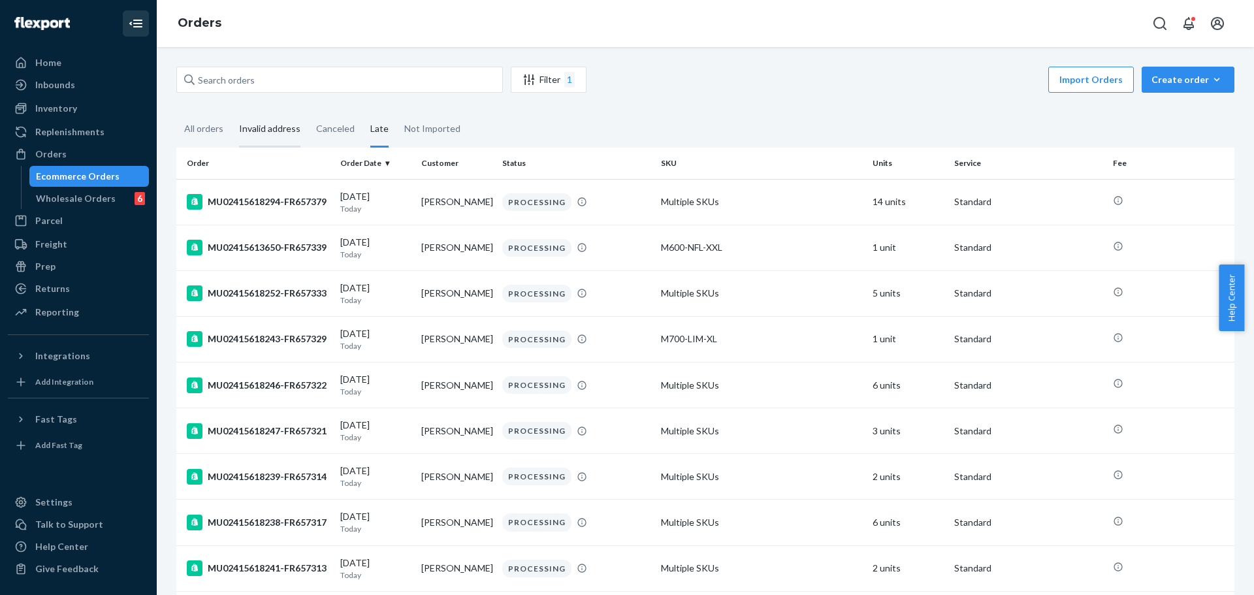
click at [267, 144] on div "Invalid address" at bounding box center [269, 130] width 61 height 36
click at [231, 112] on input "Invalid address" at bounding box center [231, 112] width 0 height 0
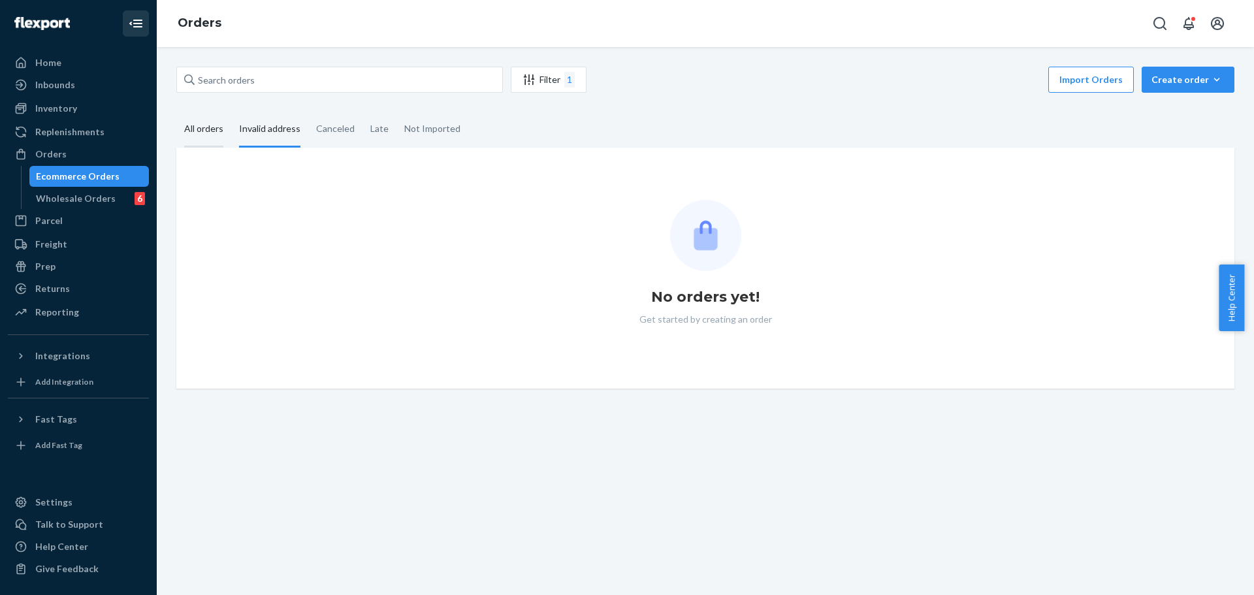
click at [200, 133] on div "All orders" at bounding box center [203, 130] width 39 height 36
click at [176, 112] on input "All orders" at bounding box center [176, 112] width 0 height 0
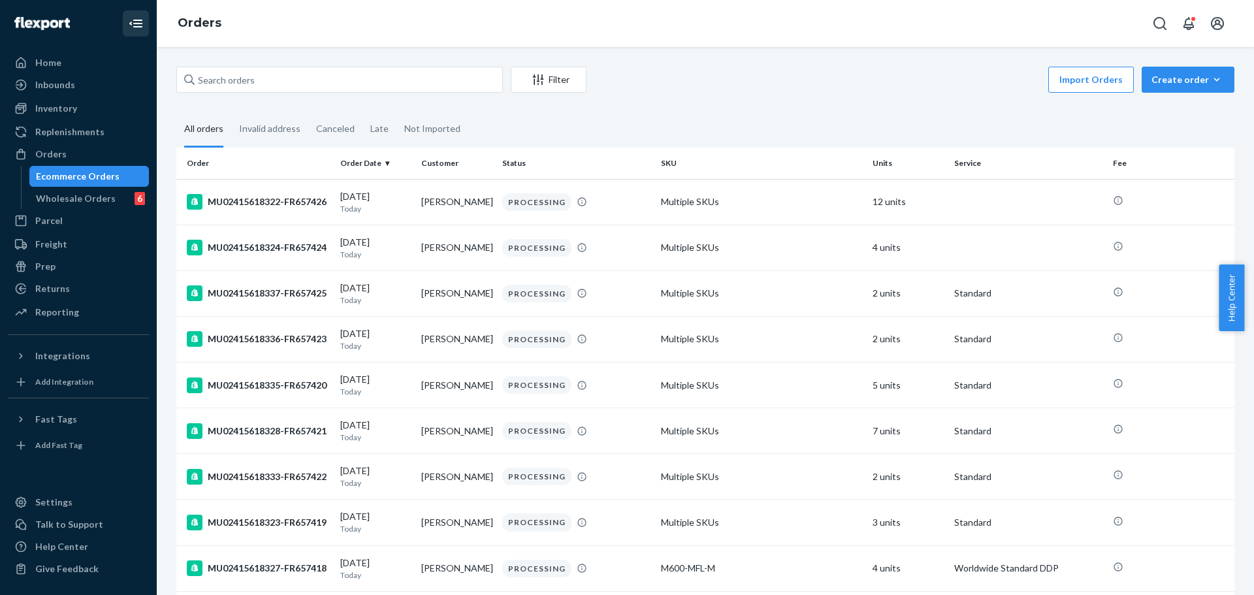
click at [414, 94] on div "Filter Import Orders Create order Ecommerce order Removal order" at bounding box center [705, 81] width 1058 height 29
click at [418, 81] on input "text" at bounding box center [339, 80] width 327 height 26
paste input "[DOMAIN_NAME]"
type input "[DOMAIN_NAME]"
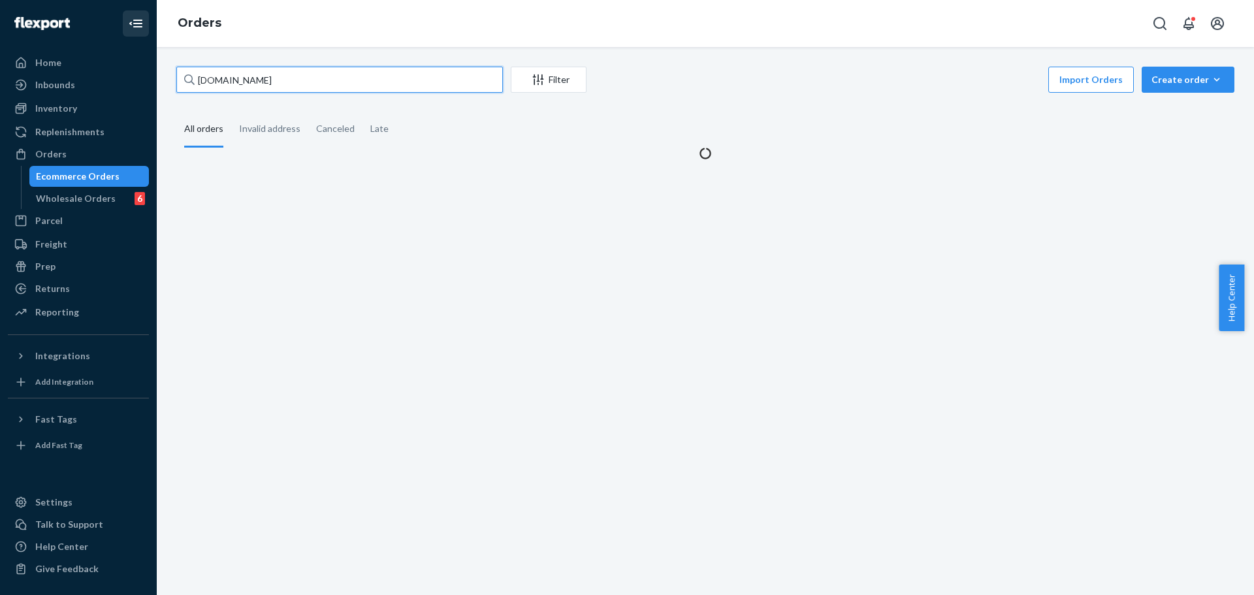
click at [418, 81] on input "[DOMAIN_NAME]" at bounding box center [339, 80] width 327 height 26
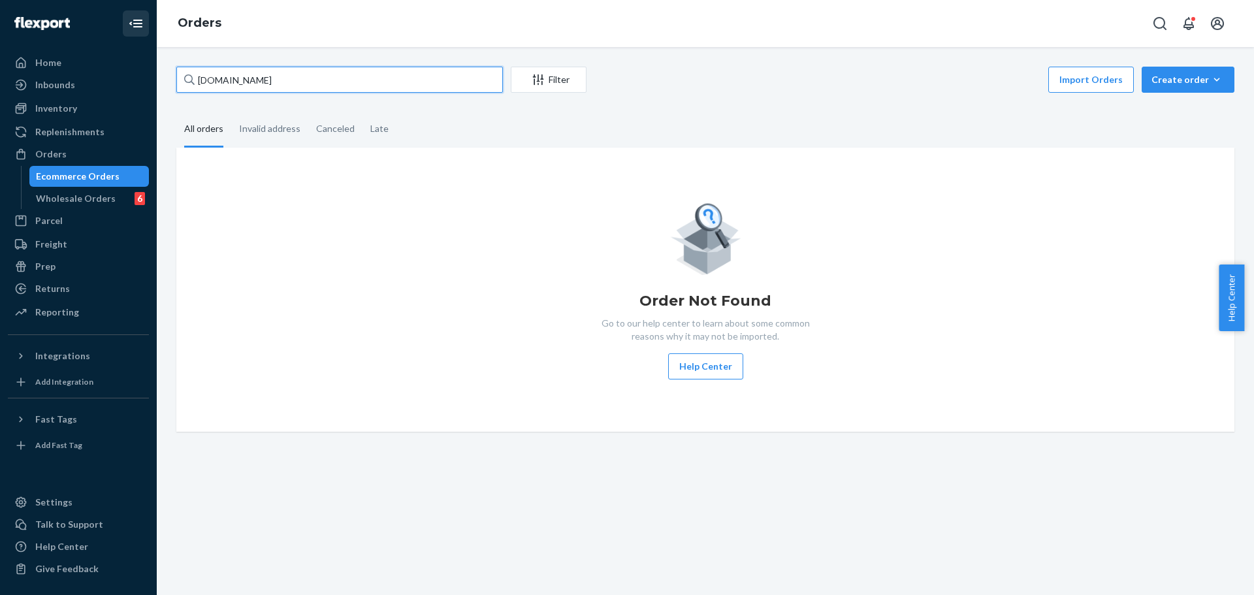
click at [418, 81] on input "[DOMAIN_NAME]" at bounding box center [339, 80] width 327 height 26
click at [285, 122] on div "Invalid address" at bounding box center [269, 130] width 61 height 36
click at [231, 112] on input "Invalid address" at bounding box center [231, 112] width 0 height 0
click at [377, 123] on div "Late" at bounding box center [379, 130] width 18 height 36
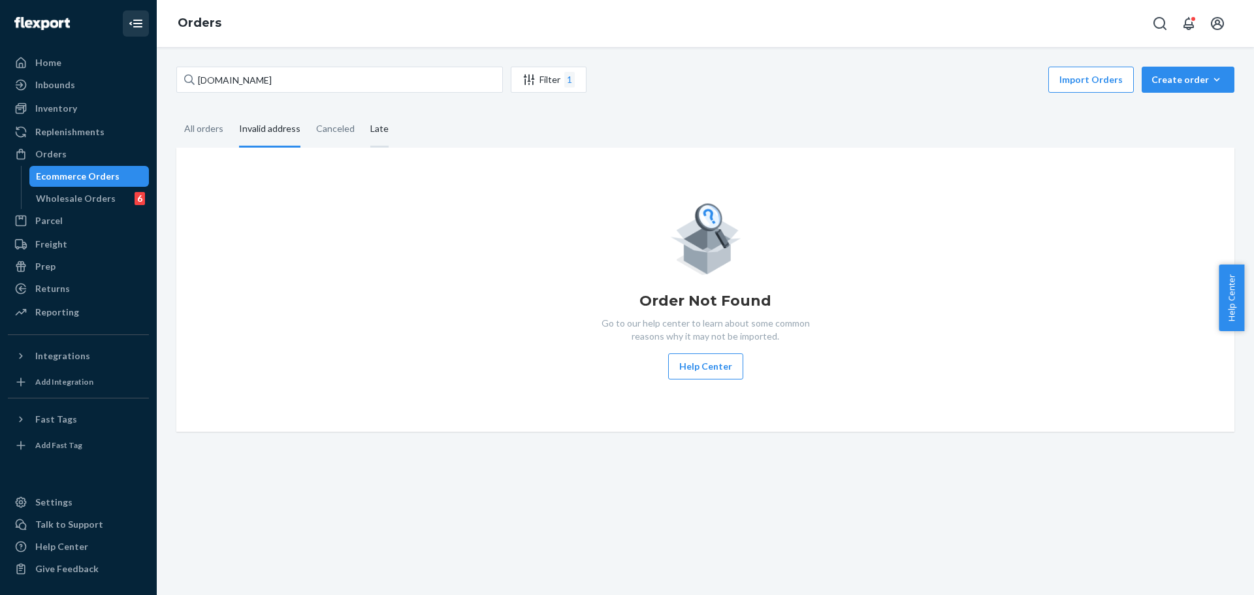
click at [363, 112] on input "Late" at bounding box center [363, 112] width 0 height 0
click at [324, 133] on div "Canceled" at bounding box center [335, 130] width 39 height 36
click at [308, 112] on input "Canceled" at bounding box center [308, 112] width 0 height 0
click at [234, 127] on div "Invalid address" at bounding box center [269, 130] width 77 height 36
click at [231, 112] on input "Invalid address" at bounding box center [231, 112] width 0 height 0
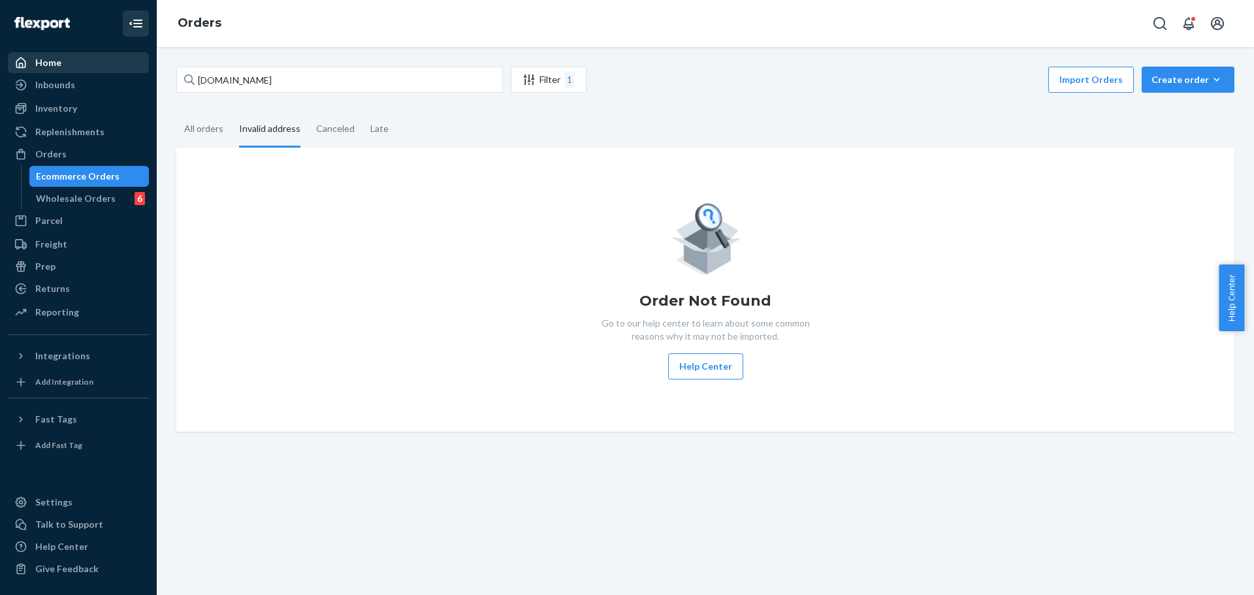
click at [71, 65] on div "Home" at bounding box center [78, 63] width 138 height 18
